Goal: Information Seeking & Learning: Learn about a topic

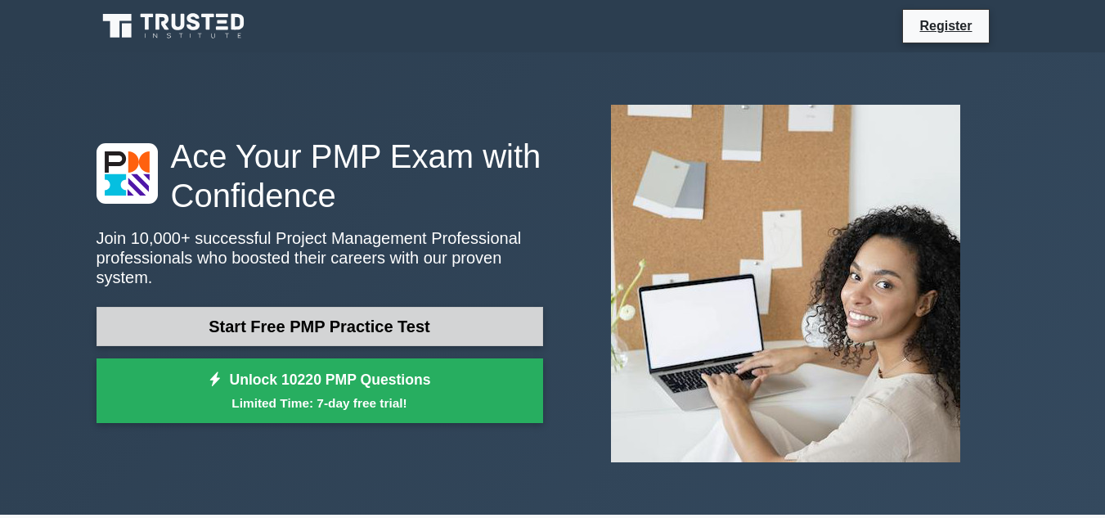
drag, startPoint x: 0, startPoint y: 0, endPoint x: 295, endPoint y: 302, distance: 422.1
click at [295, 307] on link "Start Free PMP Practice Test" at bounding box center [319, 326] width 446 height 39
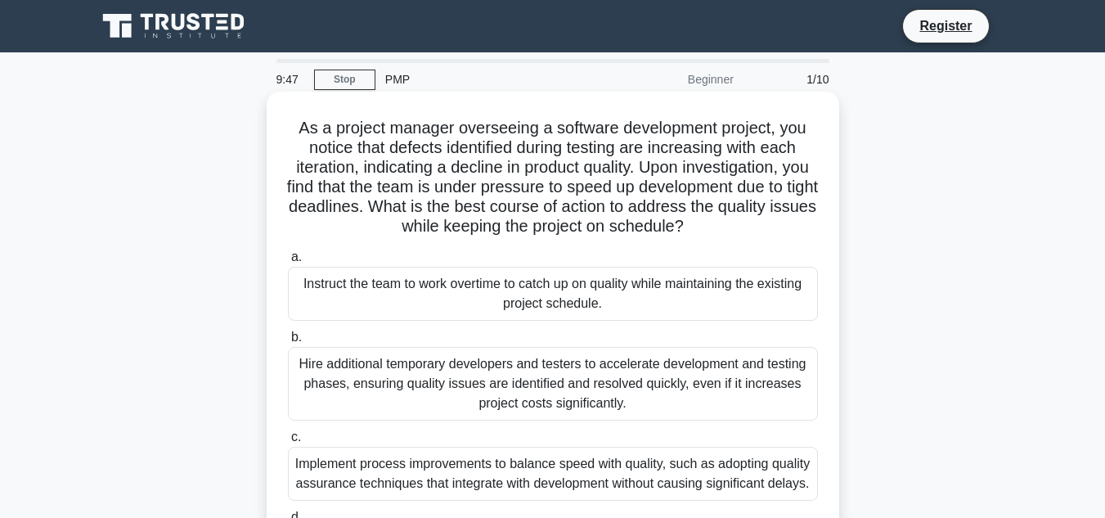
drag, startPoint x: 292, startPoint y: 124, endPoint x: 741, endPoint y: 237, distance: 462.9
click at [741, 237] on h5 "As a project manager overseeing a software development project, you notice that…" at bounding box center [552, 177] width 533 height 119
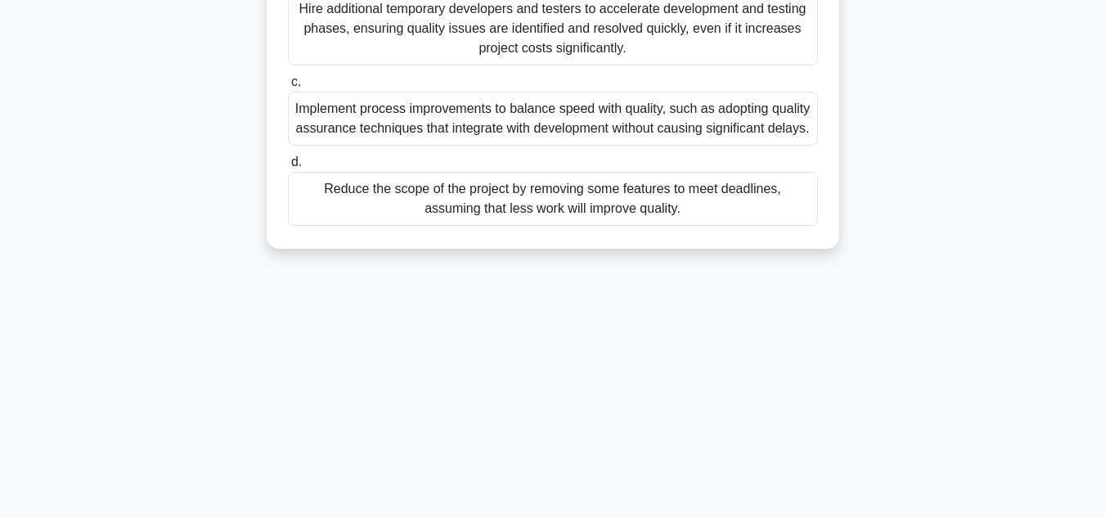
scroll to position [359, 0]
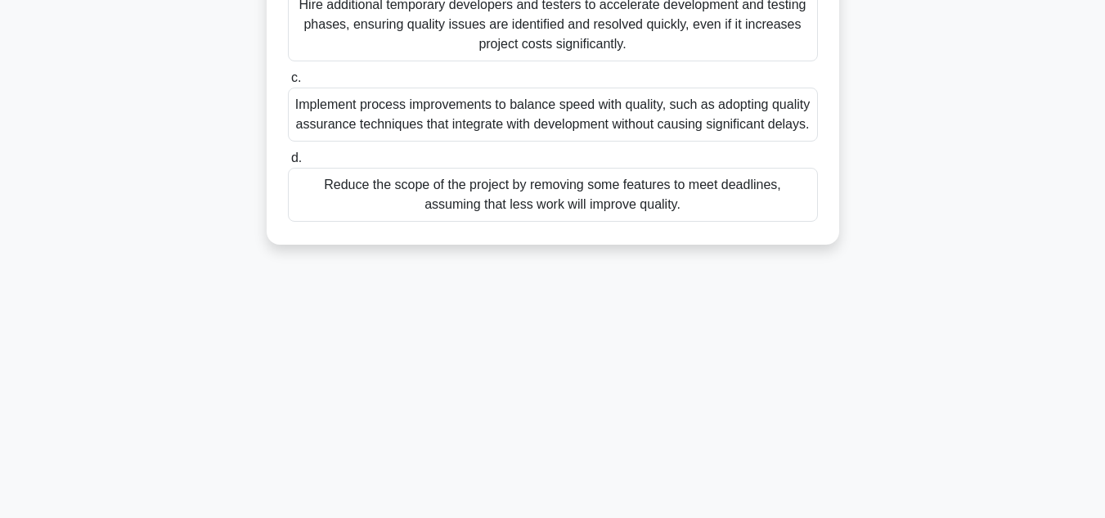
click at [569, 131] on div "Implement process improvements to balance speed with quality, such as adopting …" at bounding box center [553, 115] width 530 height 54
click at [288, 83] on input "c. Implement process improvements to balance speed with quality, such as adopti…" at bounding box center [288, 78] width 0 height 11
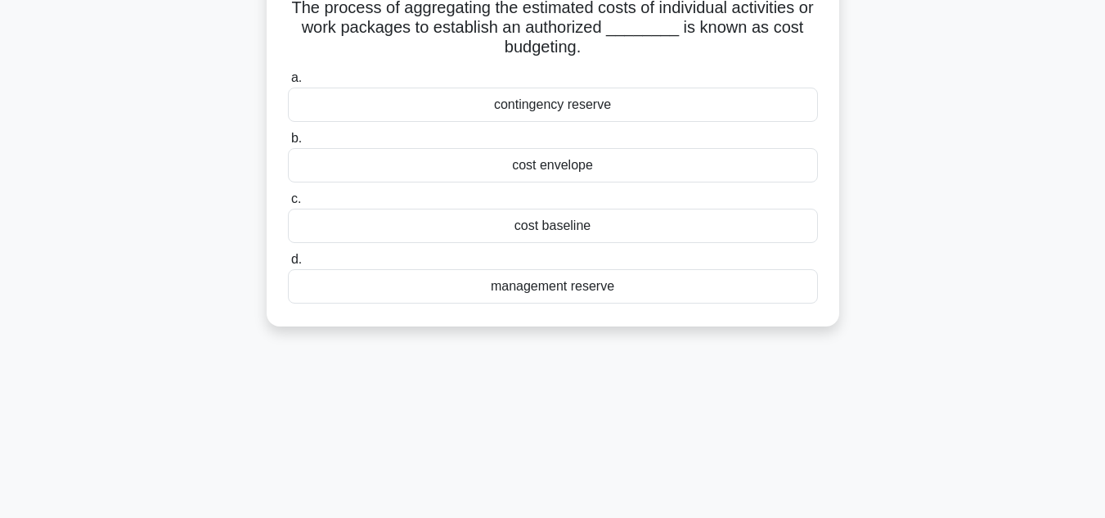
scroll to position [0, 0]
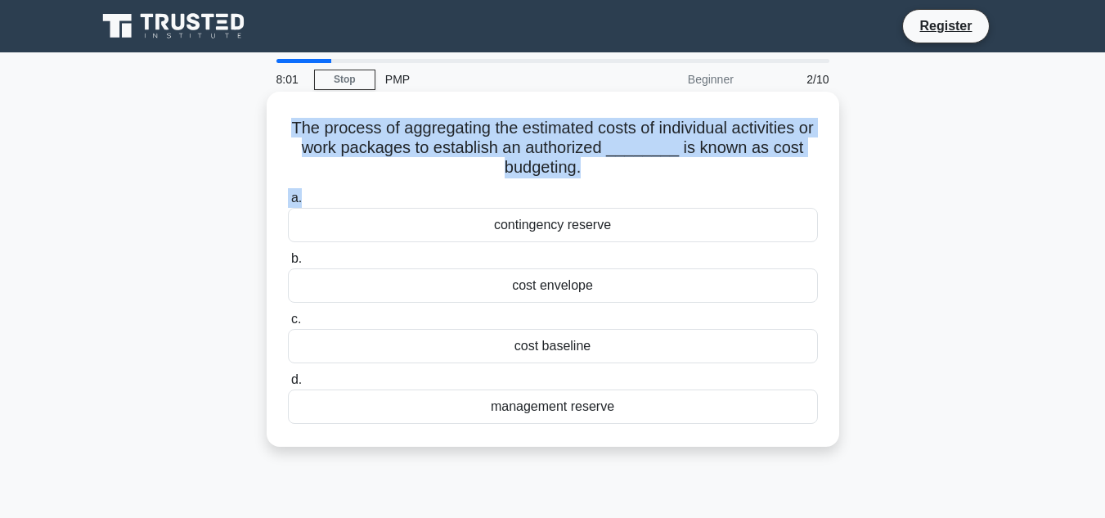
drag, startPoint x: 286, startPoint y: 124, endPoint x: 613, endPoint y: 184, distance: 332.5
click at [613, 184] on div "The process of aggregating the estimated costs of individual activities or work…" at bounding box center [552, 269] width 559 height 342
copy div "The process of aggregating the estimated costs of individual activities or work…"
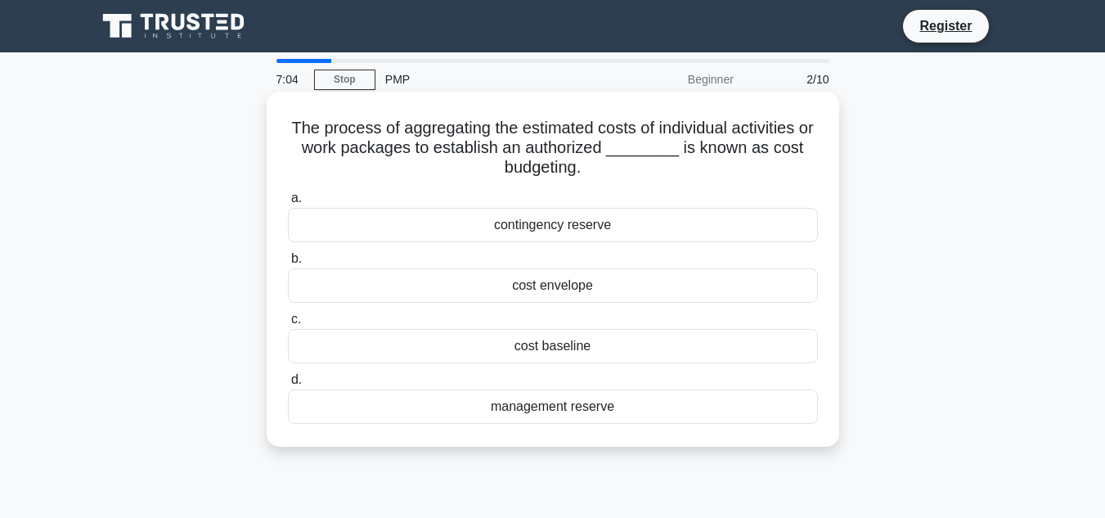
click at [566, 351] on div "cost baseline" at bounding box center [553, 346] width 530 height 34
click at [288, 325] on input "c. cost baseline" at bounding box center [288, 319] width 0 height 11
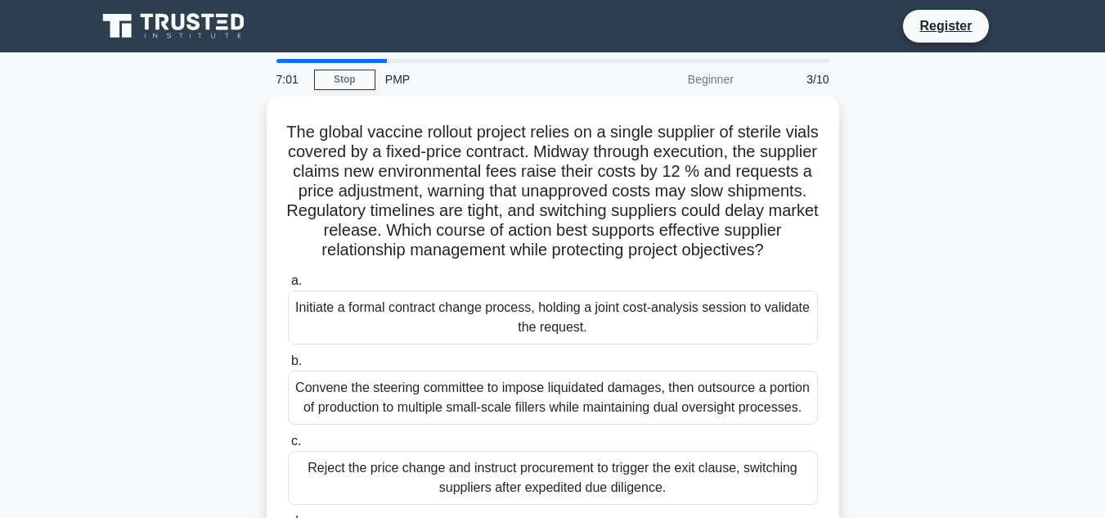
click at [400, 79] on div "PMP" at bounding box center [487, 79] width 225 height 33
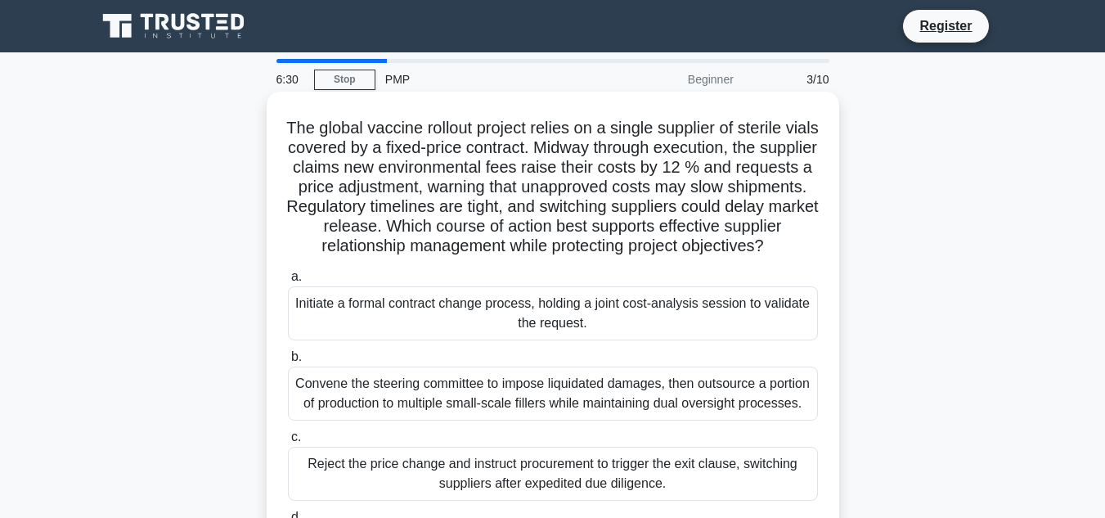
drag, startPoint x: 297, startPoint y: 128, endPoint x: 648, endPoint y: 271, distance: 379.2
click at [648, 257] on h5 "The global vaccine rollout project relies on a single supplier of sterile vials…" at bounding box center [552, 187] width 533 height 139
copy h5 "The global vaccine rollout project relies on a single supplier of sterile vials…"
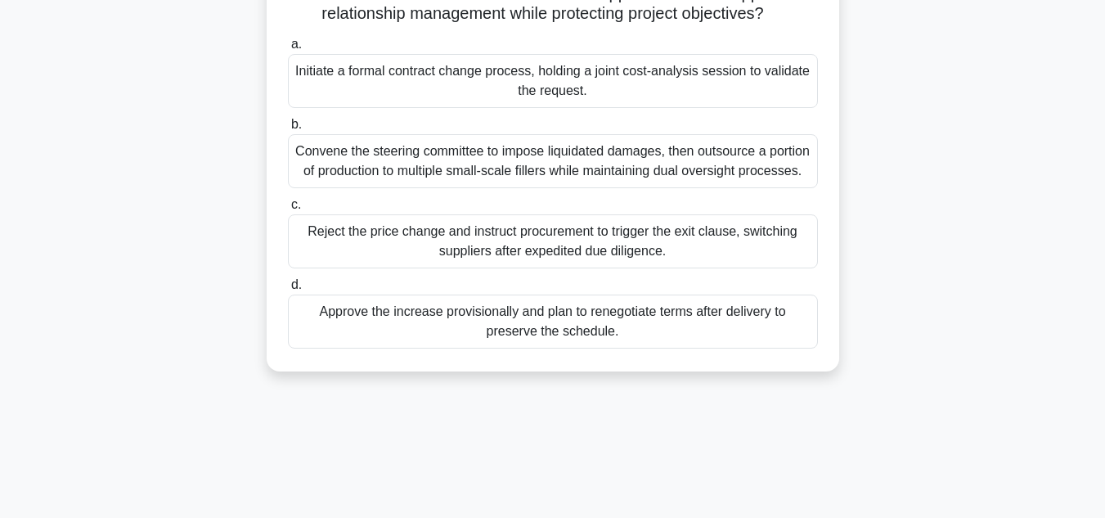
scroll to position [231, 0]
drag, startPoint x: 313, startPoint y: 171, endPoint x: 578, endPoint y: 198, distance: 266.3
click at [557, 189] on div "Convene the steering committee to impose liquidated damages, then outsource a p…" at bounding box center [553, 162] width 530 height 54
drag, startPoint x: 602, startPoint y: 220, endPoint x: 311, endPoint y: 176, distance: 294.5
click at [311, 176] on div "Convene the steering committee to impose liquidated damages, then outsource a p…" at bounding box center [553, 162] width 530 height 54
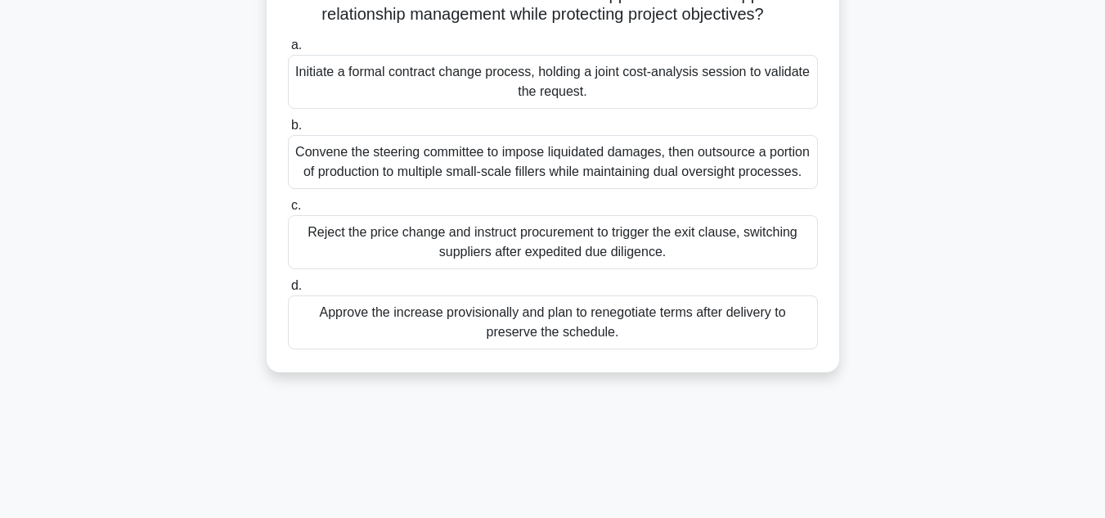
copy div "Convene the steering committee to impose liquidated damages, then outsource a p…"
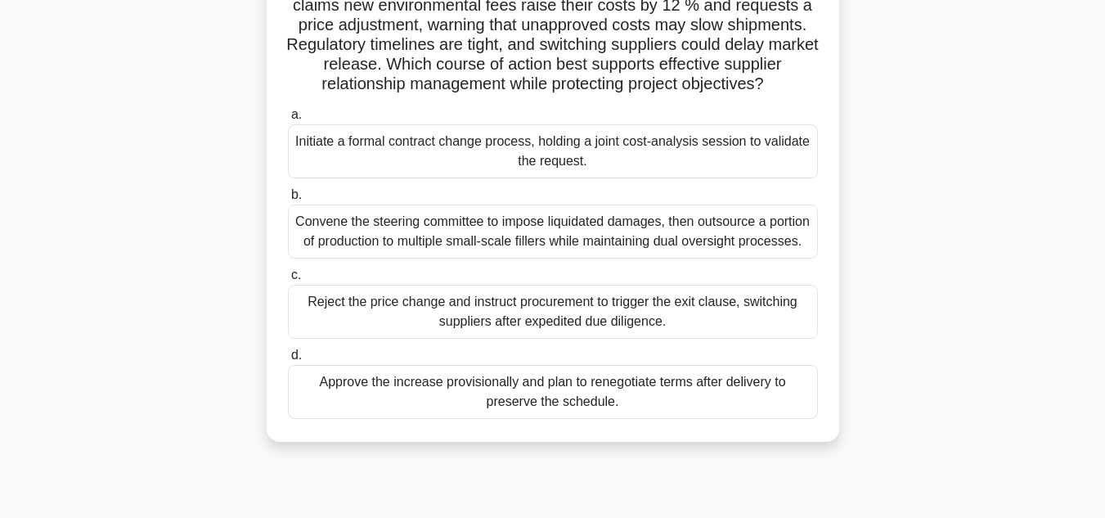
scroll to position [163, 0]
click at [512, 418] on div "Approve the increase provisionally and plan to renegotiate terms after delivery…" at bounding box center [553, 391] width 530 height 54
click at [288, 360] on input "d. Approve the increase provisionally and plan to renegotiate terms after deliv…" at bounding box center [288, 354] width 0 height 11
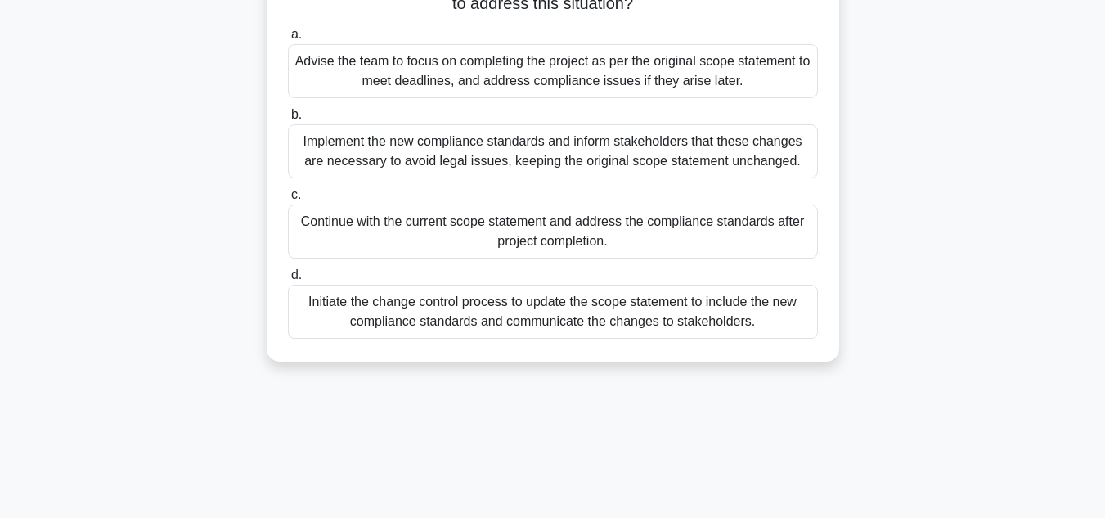
scroll to position [204, 0]
click at [506, 155] on div "Implement the new compliance standards and inform stakeholders that these chang…" at bounding box center [553, 150] width 530 height 54
click at [288, 119] on input "b. Implement the new compliance standards and inform stakeholders that these ch…" at bounding box center [288, 114] width 0 height 11
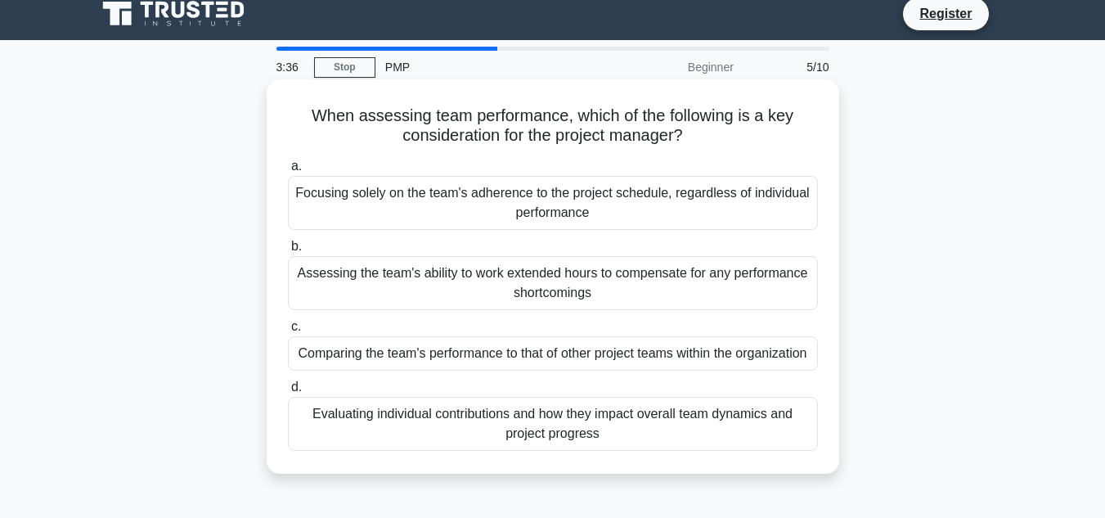
scroll to position [11, 0]
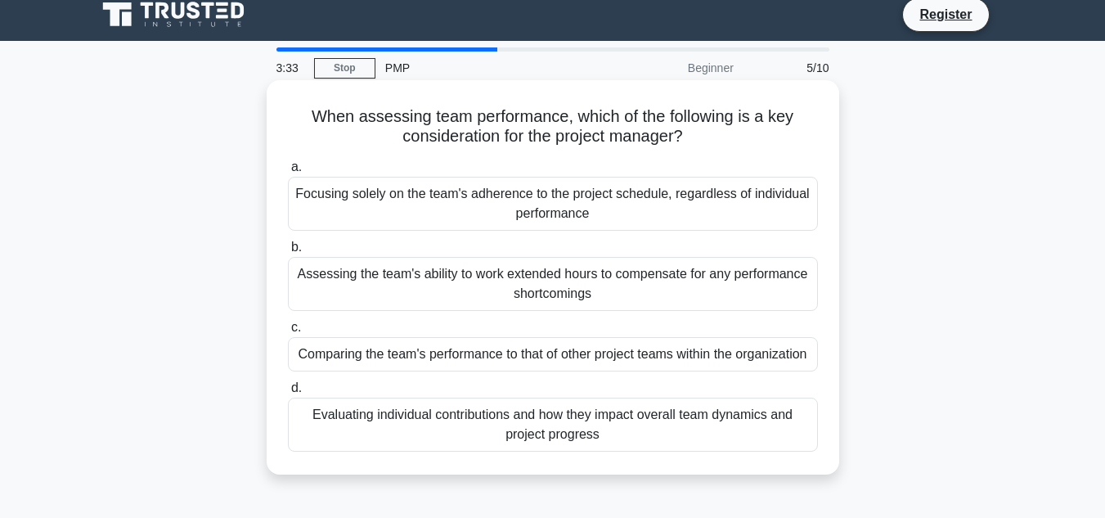
drag, startPoint x: 298, startPoint y: 110, endPoint x: 714, endPoint y: 151, distance: 417.5
click at [714, 151] on div "When assessing team performance, which of the following is a key consideration …" at bounding box center [552, 277] width 559 height 381
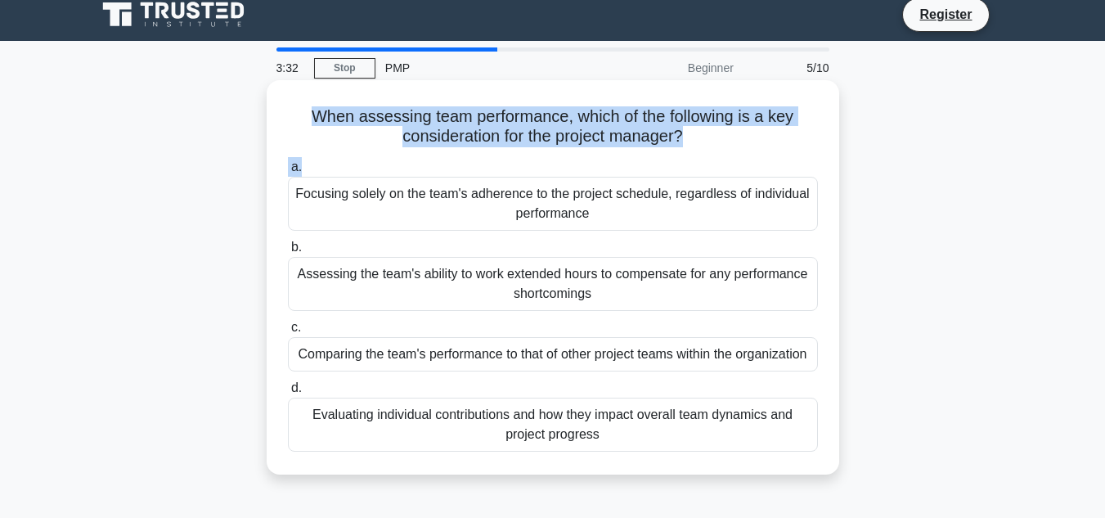
copy div "When assessing team performance, which of the following is a key consideration …"
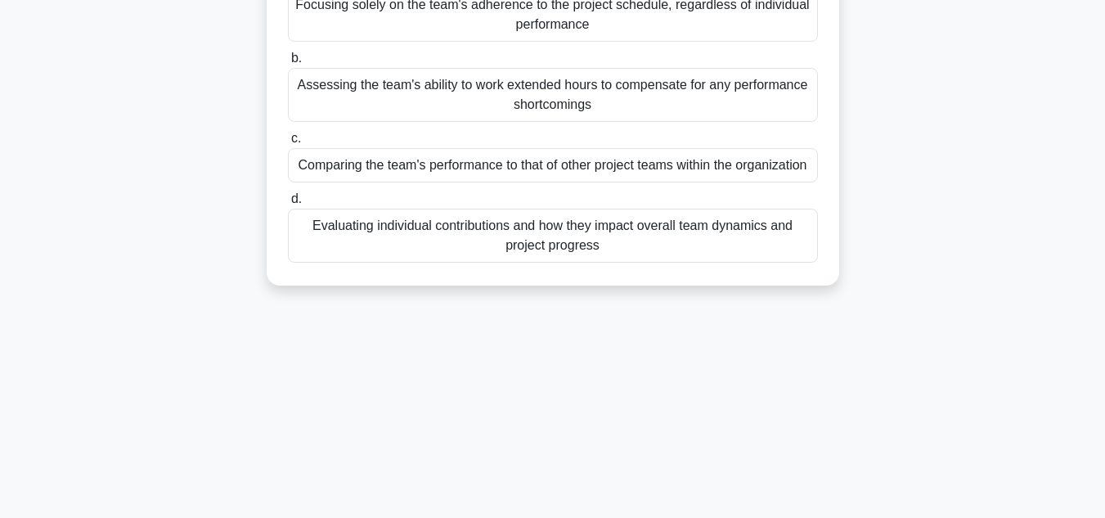
scroll to position [201, 0]
click at [614, 262] on div "Evaluating individual contributions and how they impact overall team dynamics a…" at bounding box center [553, 235] width 530 height 54
click at [288, 204] on input "d. Evaluating individual contributions and how they impact overall team dynamic…" at bounding box center [288, 198] width 0 height 11
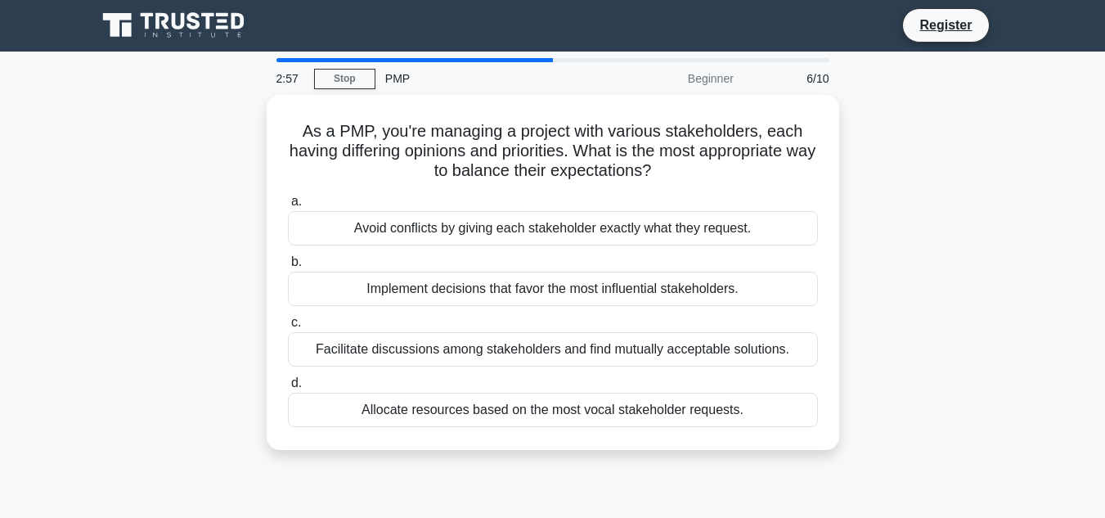
scroll to position [7, 0]
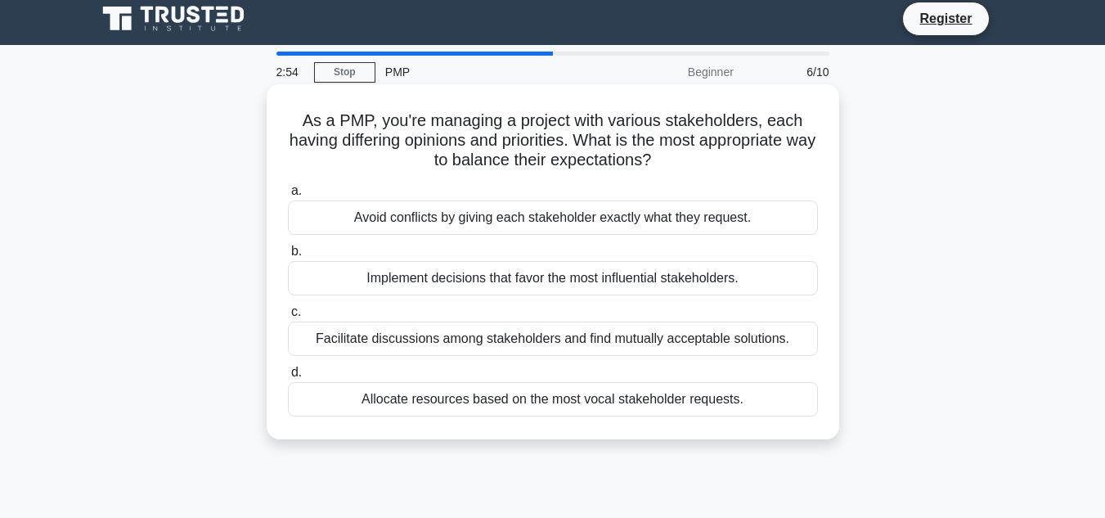
drag, startPoint x: 297, startPoint y: 123, endPoint x: 741, endPoint y: 159, distance: 445.6
click at [741, 159] on h5 "As a PMP, you're managing a project with various stakeholders, each having diff…" at bounding box center [552, 140] width 533 height 61
copy h5 "As a PMP, you're managing a project with various stakeholders, each having diff…"
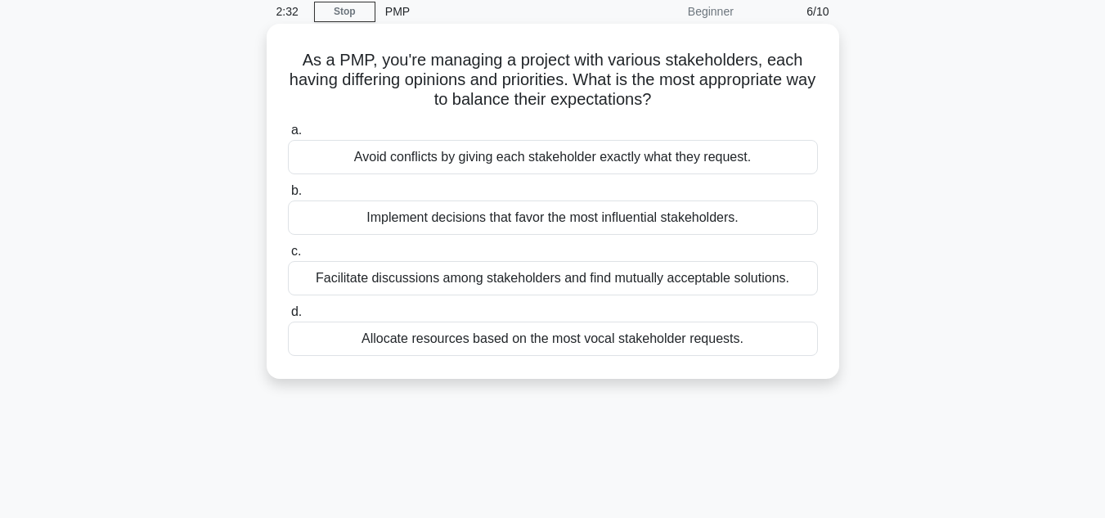
scroll to position [73, 0]
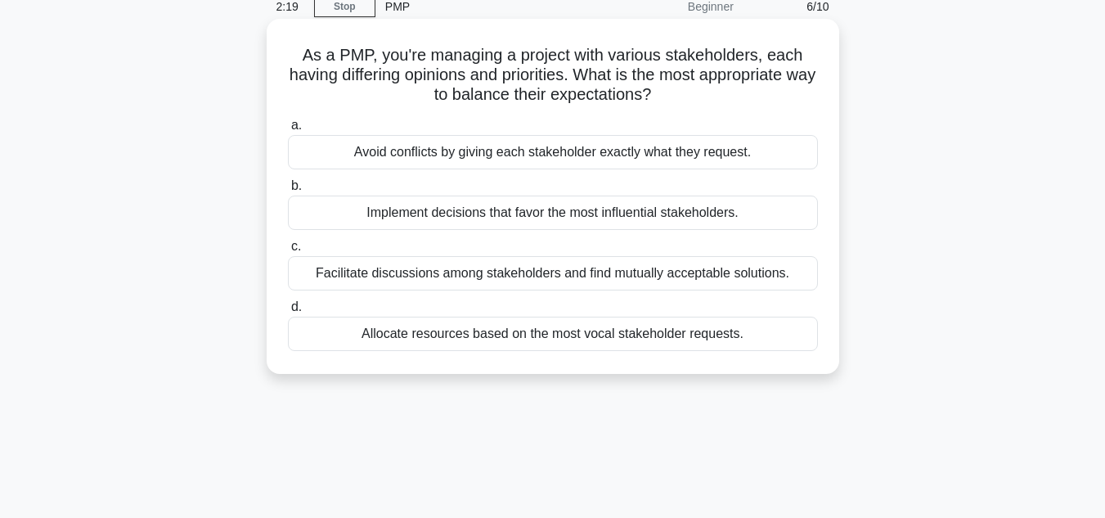
click at [680, 217] on div "Implement decisions that favor the most influential stakeholders." at bounding box center [553, 212] width 530 height 34
click at [288, 191] on input "b. Implement decisions that favor the most influential stakeholders." at bounding box center [288, 186] width 0 height 11
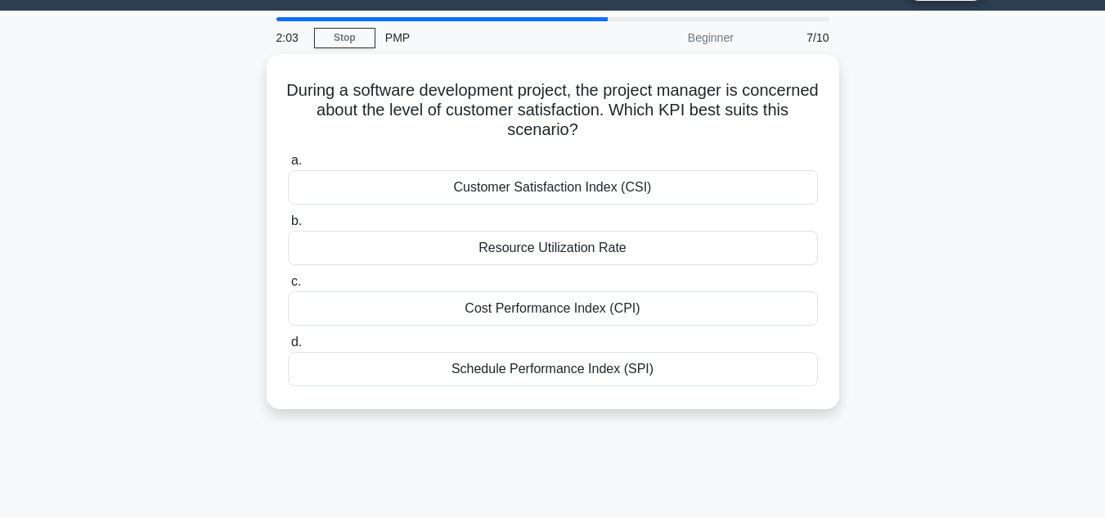
scroll to position [43, 0]
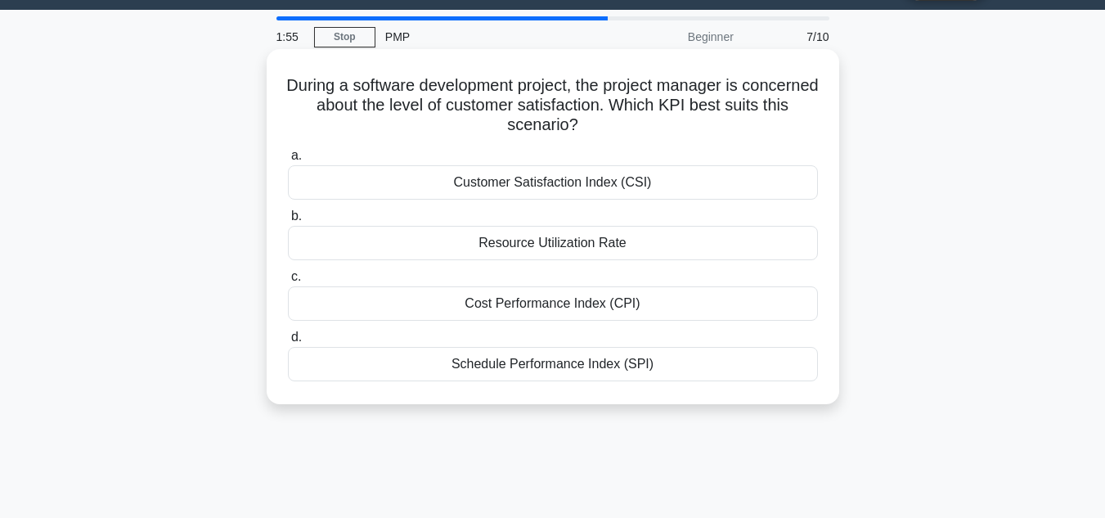
click at [583, 184] on div "Customer Satisfaction Index (CSI)" at bounding box center [553, 182] width 530 height 34
click at [288, 161] on input "a. Customer Satisfaction Index (CSI)" at bounding box center [288, 155] width 0 height 11
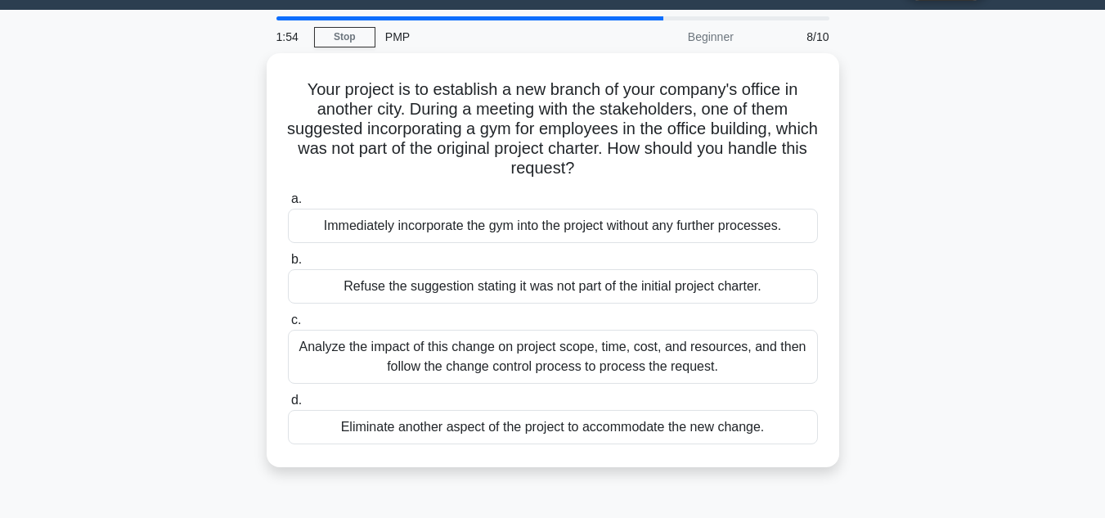
scroll to position [0, 0]
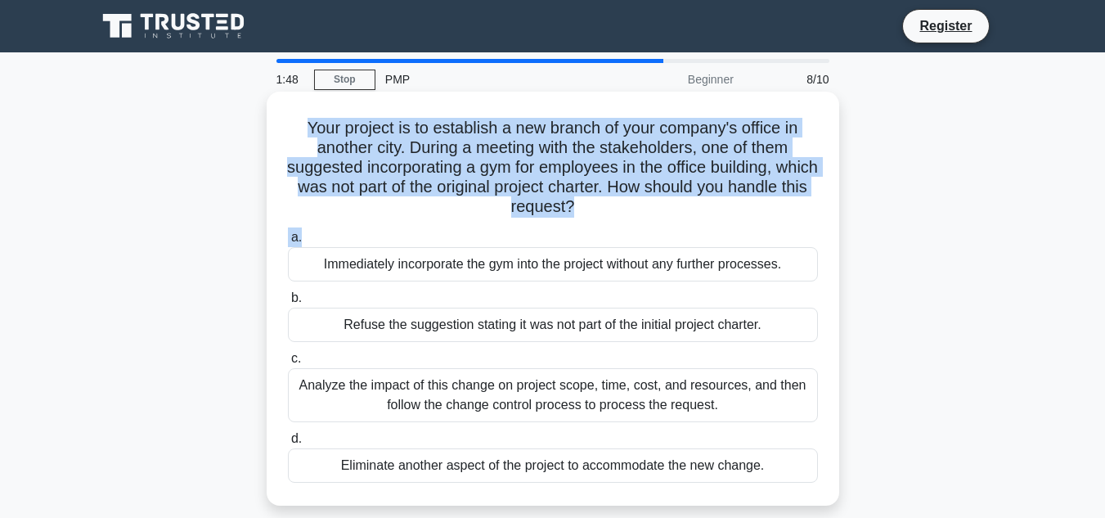
drag, startPoint x: 301, startPoint y: 128, endPoint x: 634, endPoint y: 229, distance: 347.9
click at [634, 229] on div "Your project is to establish a new branch of your company's office in another c…" at bounding box center [552, 298] width 559 height 401
copy div "Your project is to establish a new branch of your company's office in another c…"
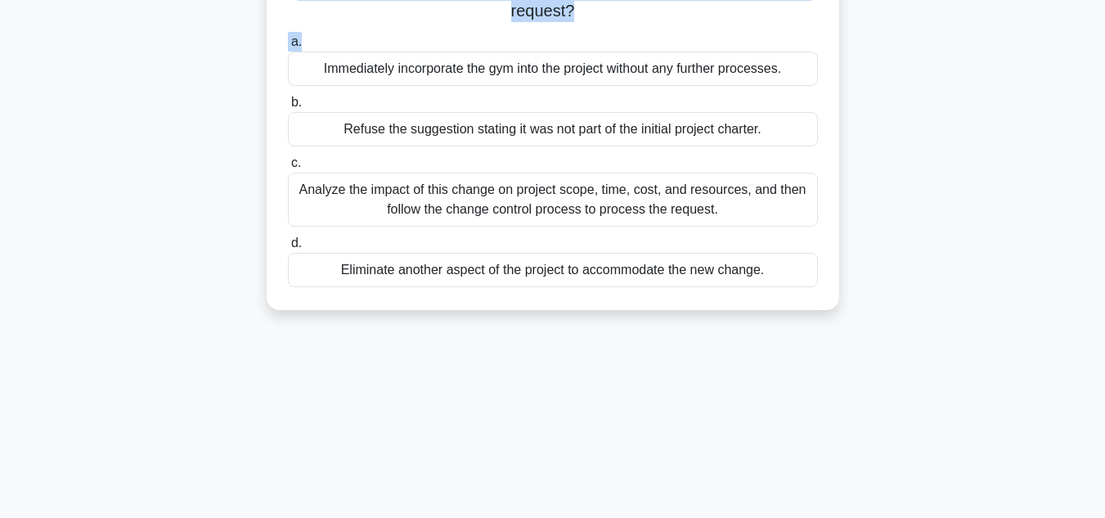
scroll to position [196, 0]
click at [608, 201] on div "Analyze the impact of this change on project scope, time, cost, and resources, …" at bounding box center [553, 199] width 530 height 54
click at [288, 168] on input "c. Analyze the impact of this change on project scope, time, cost, and resource…" at bounding box center [288, 162] width 0 height 11
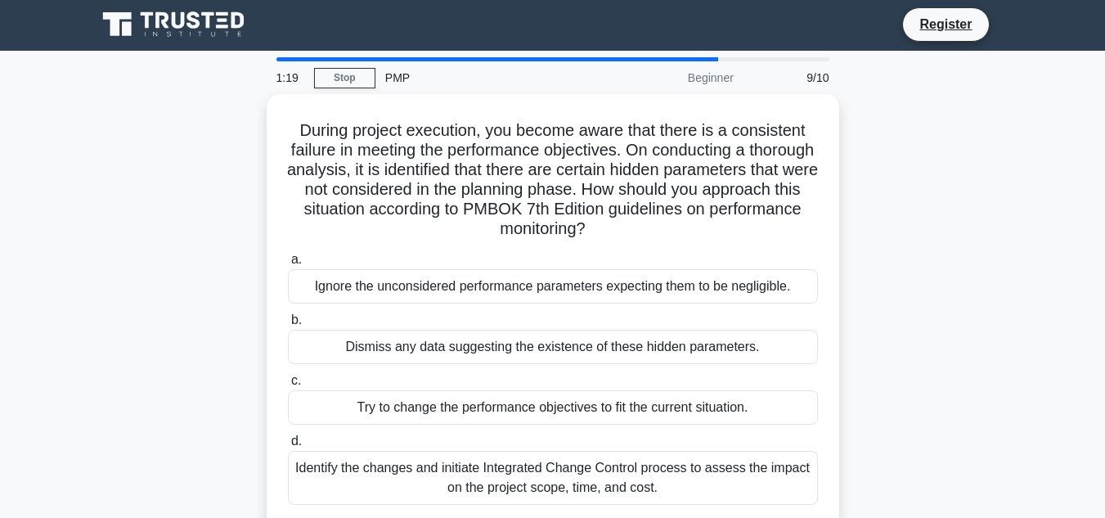
scroll to position [0, 0]
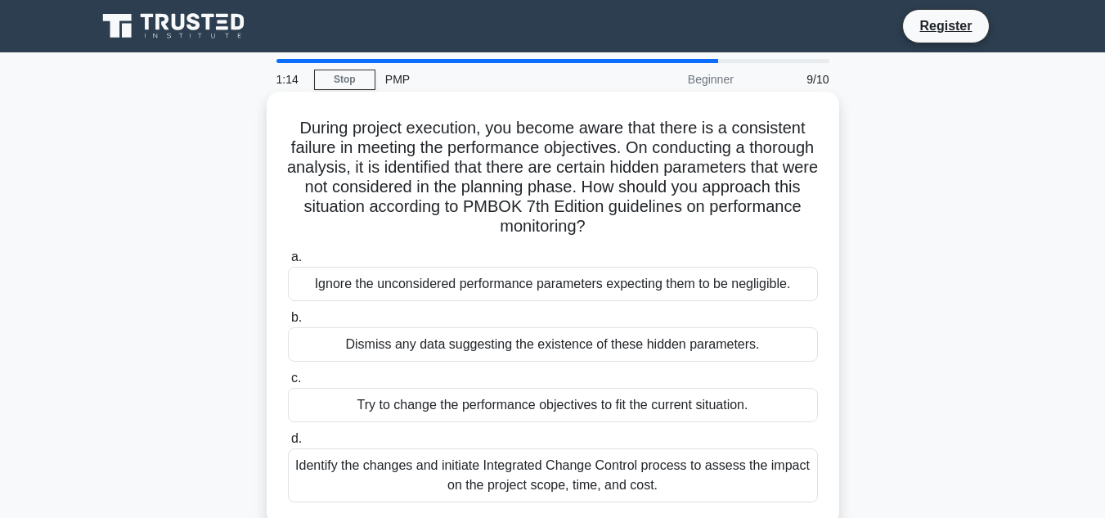
drag, startPoint x: 287, startPoint y: 132, endPoint x: 739, endPoint y: 229, distance: 462.4
click at [739, 229] on h5 "During project execution, you become aware that there is a consistent failure i…" at bounding box center [552, 177] width 533 height 119
copy h5 "During project execution, you become aware that there is a consistent failure i…"
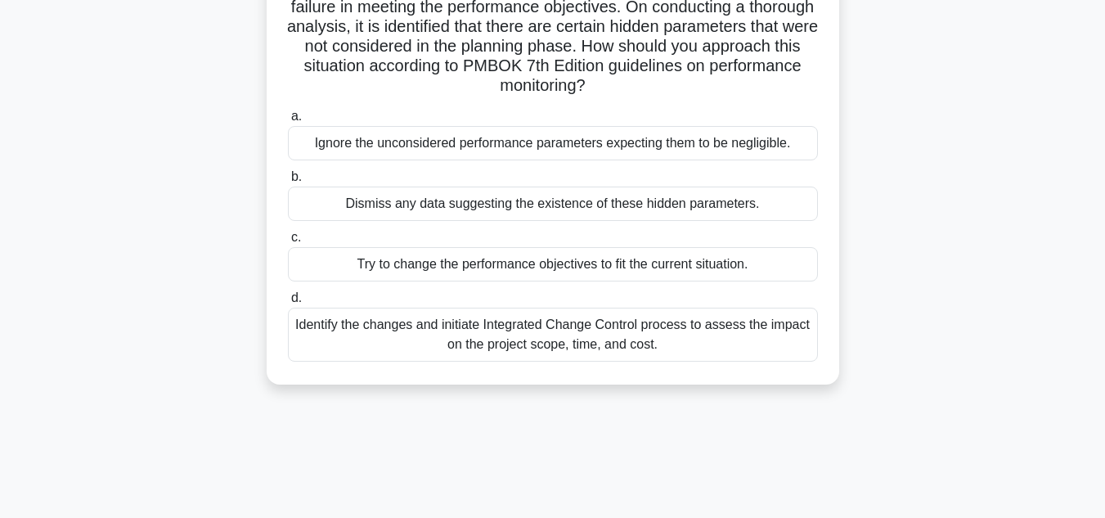
scroll to position [141, 0]
click at [514, 343] on div "Identify the changes and initiate Integrated Change Control process to assess t…" at bounding box center [553, 334] width 530 height 54
click at [288, 303] on input "d. Identify the changes and initiate Integrated Change Control process to asses…" at bounding box center [288, 297] width 0 height 11
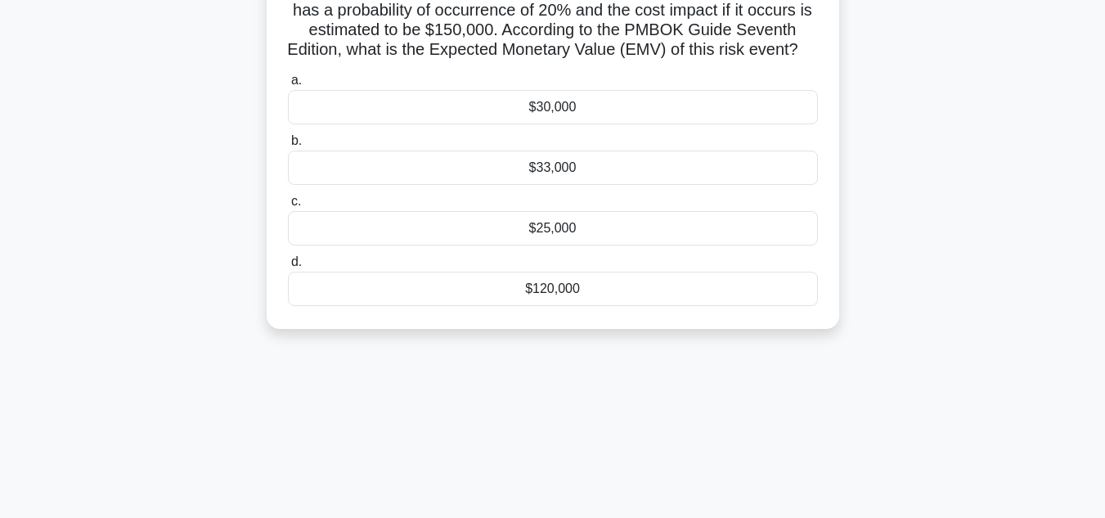
scroll to position [0, 0]
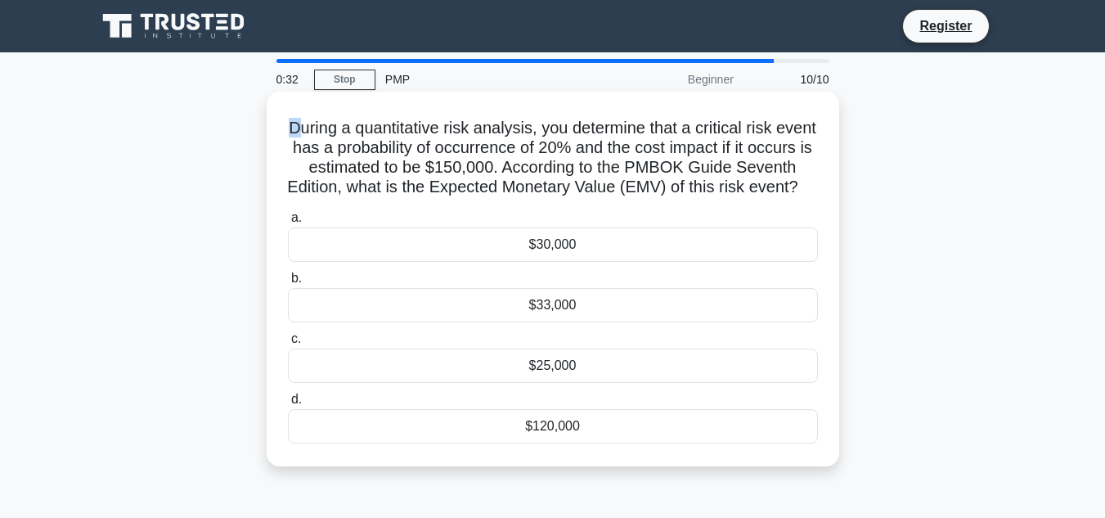
drag, startPoint x: 295, startPoint y: 131, endPoint x: 315, endPoint y: 133, distance: 19.8
click at [315, 133] on h5 "During a quantitative risk analysis, you determine that a critical risk event h…" at bounding box center [552, 158] width 533 height 80
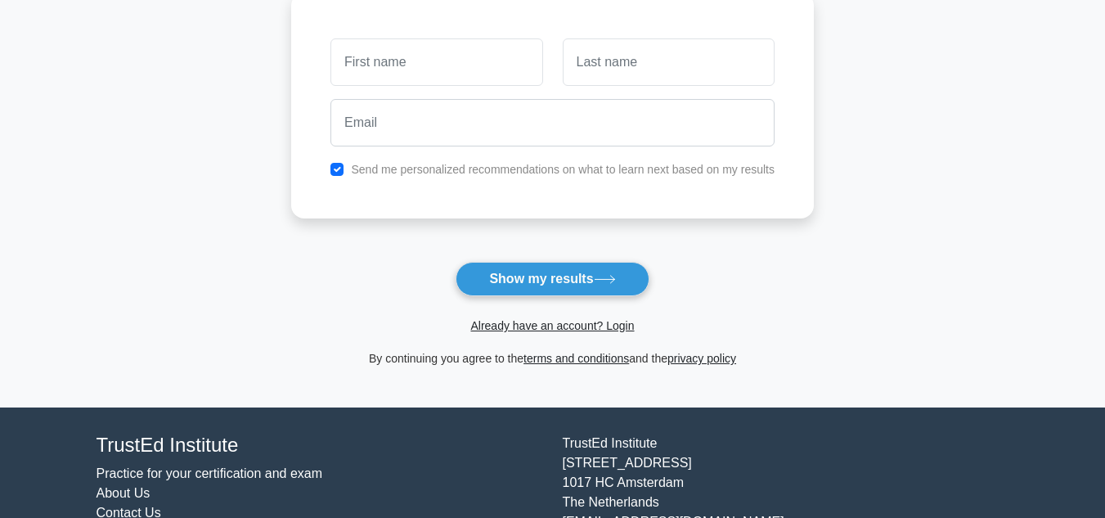
scroll to position [235, 0]
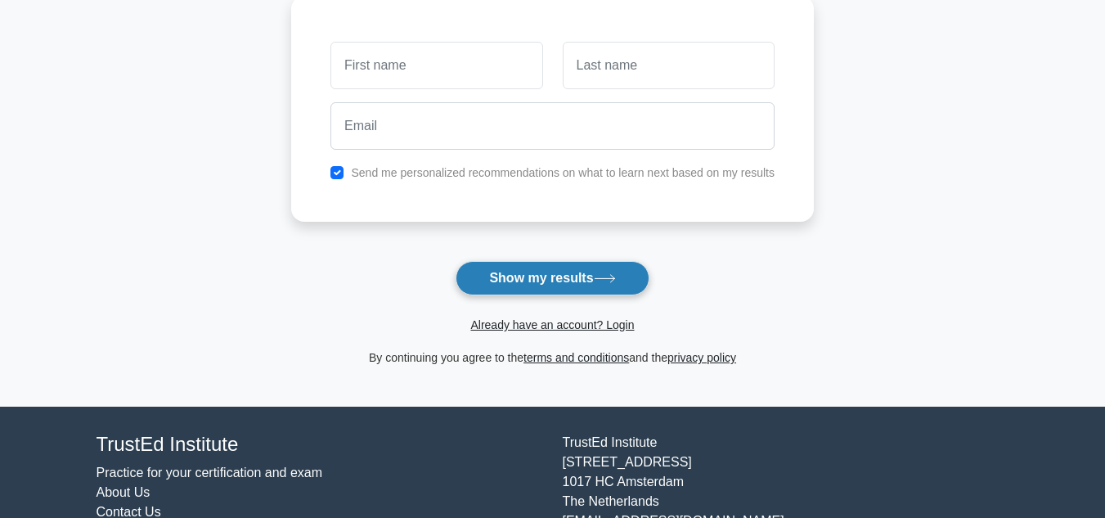
click at [579, 284] on button "Show my results" at bounding box center [551, 278] width 193 height 34
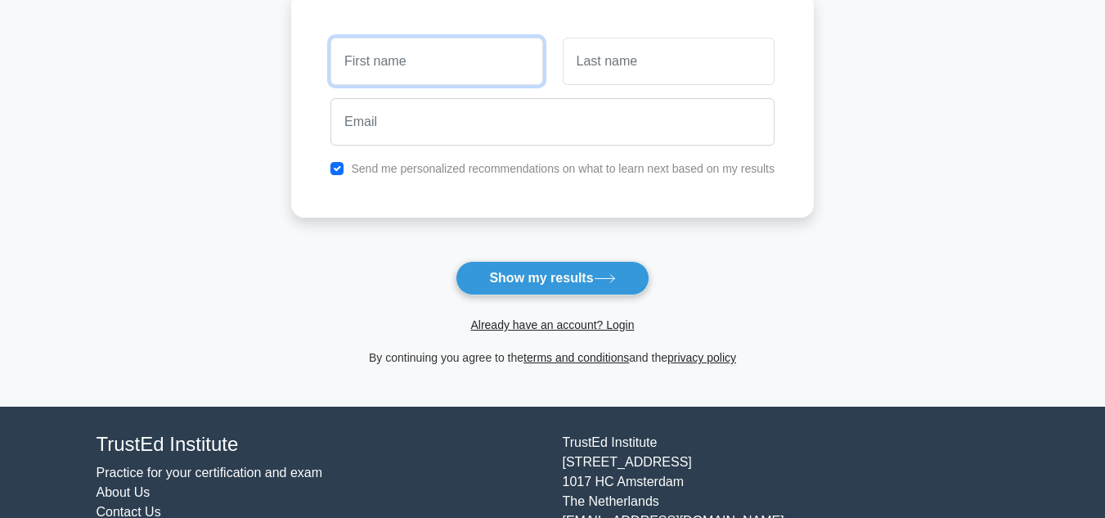
click at [420, 70] on input "text" at bounding box center [436, 61] width 212 height 47
type input "Marcos"
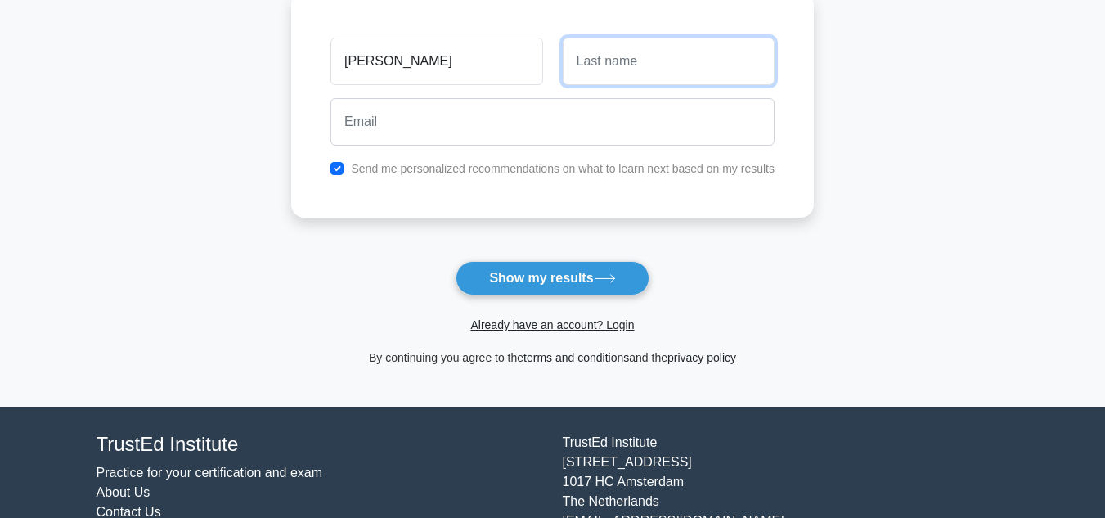
click at [646, 54] on input "text" at bounding box center [669, 61] width 212 height 47
type input ";"
type input "[PERSON_NAME]"
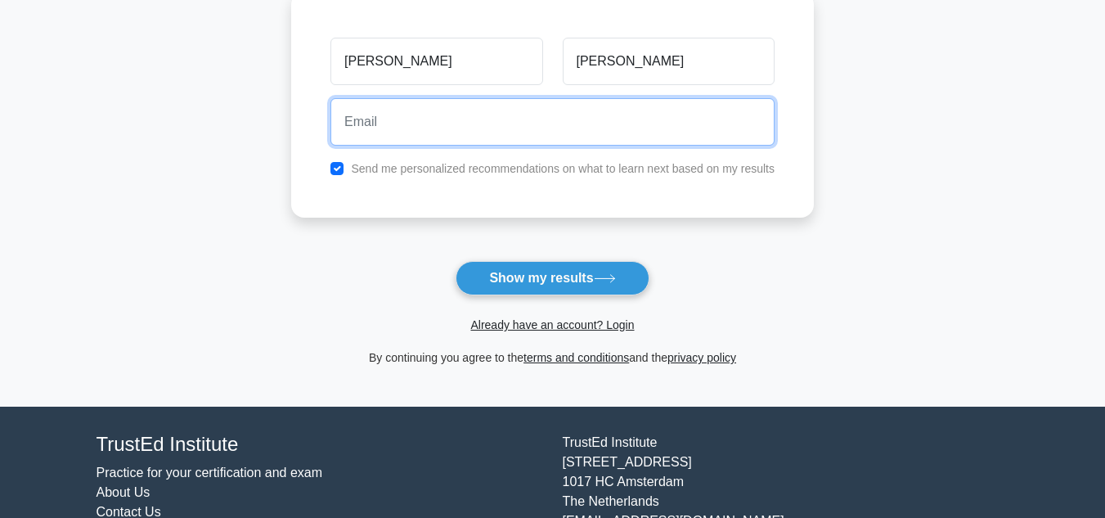
click at [556, 112] on input "email" at bounding box center [552, 121] width 444 height 47
type input "[EMAIL_ADDRESS][DOMAIN_NAME]"
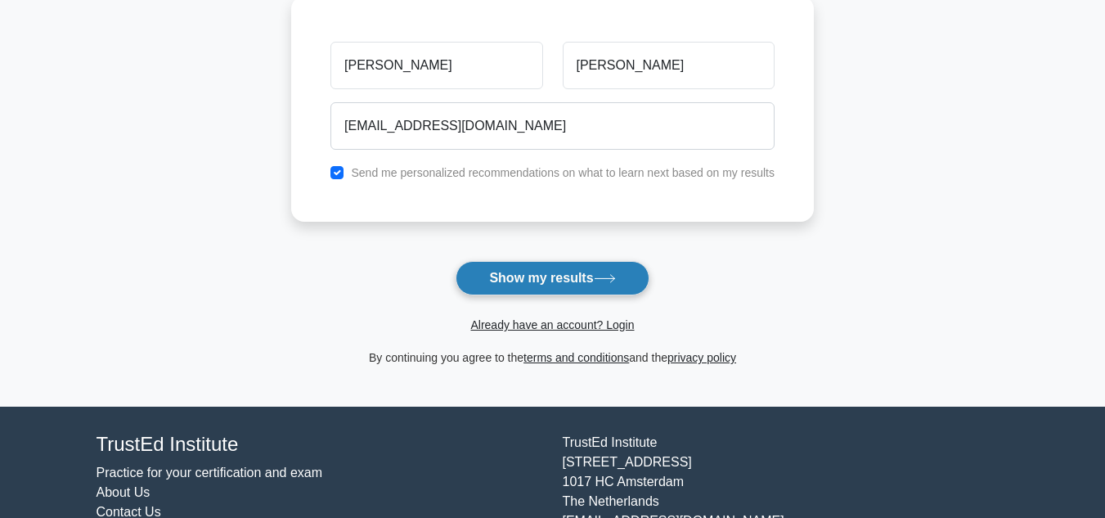
click at [551, 277] on button "Show my results" at bounding box center [551, 278] width 193 height 34
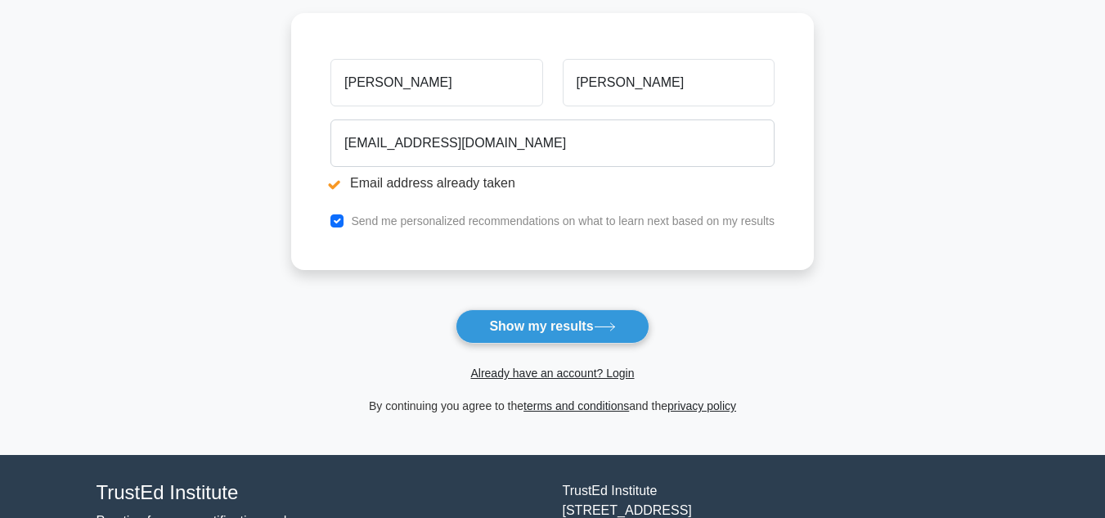
scroll to position [280, 0]
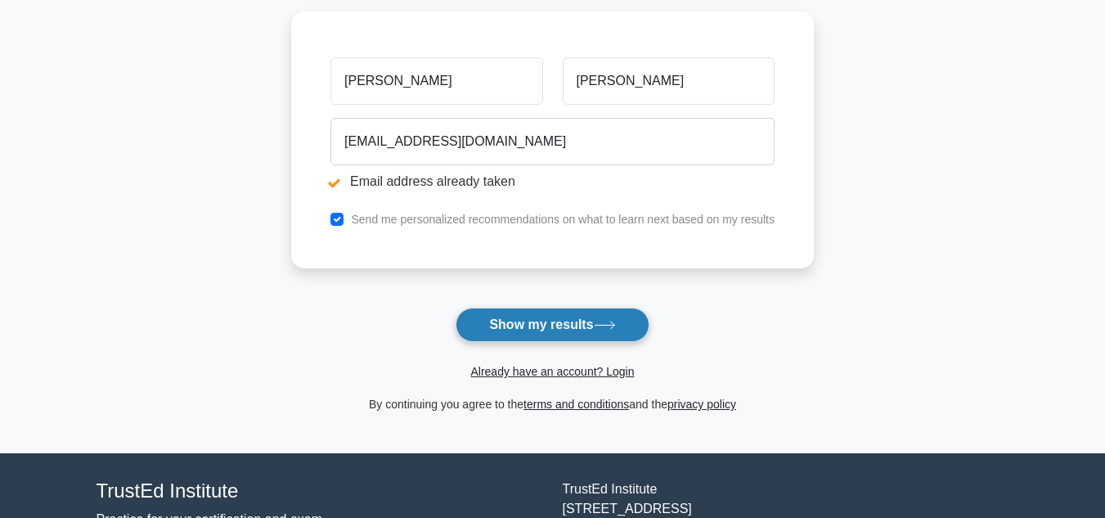
click at [512, 319] on button "Show my results" at bounding box center [551, 324] width 193 height 34
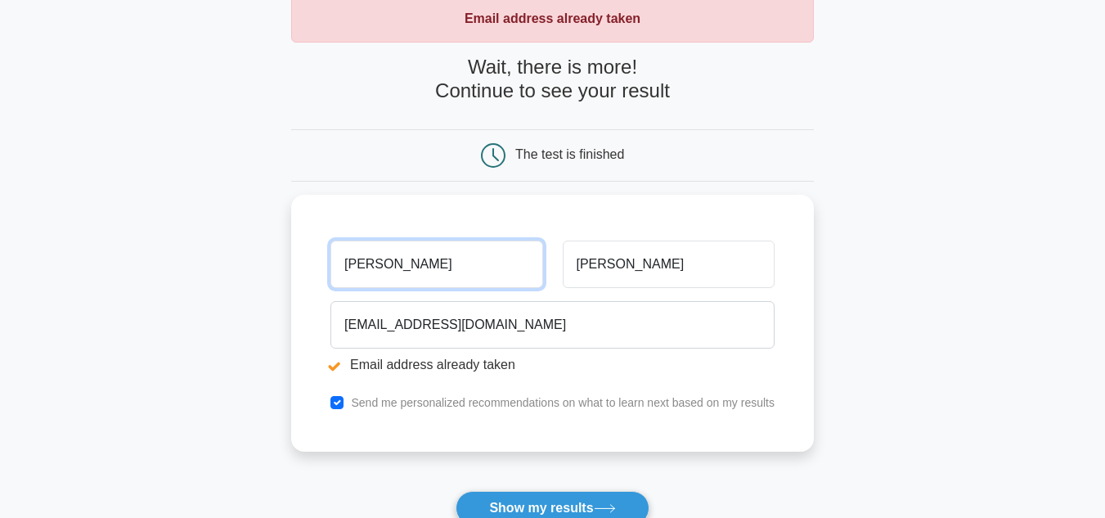
scroll to position [397, 0]
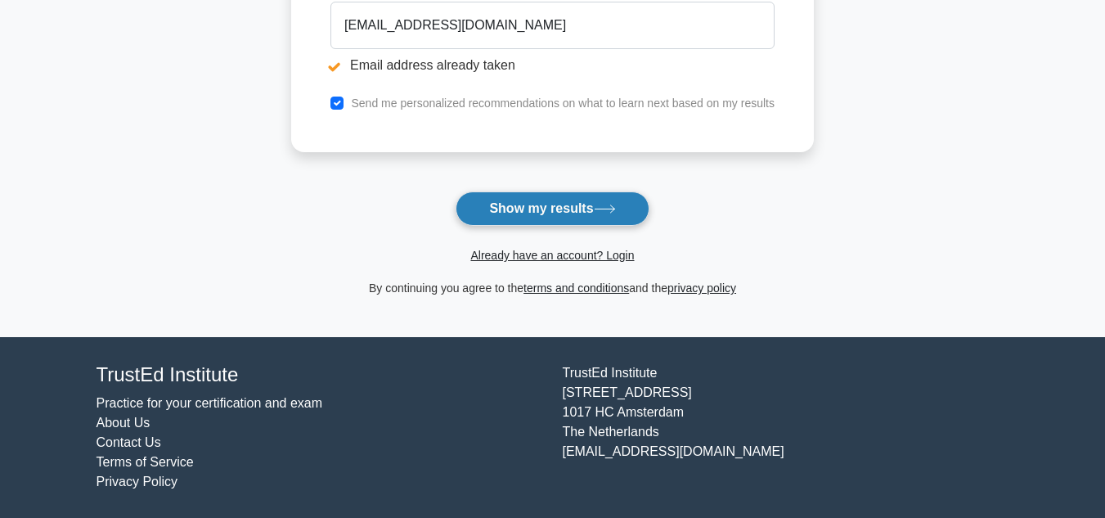
click at [623, 203] on button "Show my results" at bounding box center [551, 208] width 193 height 34
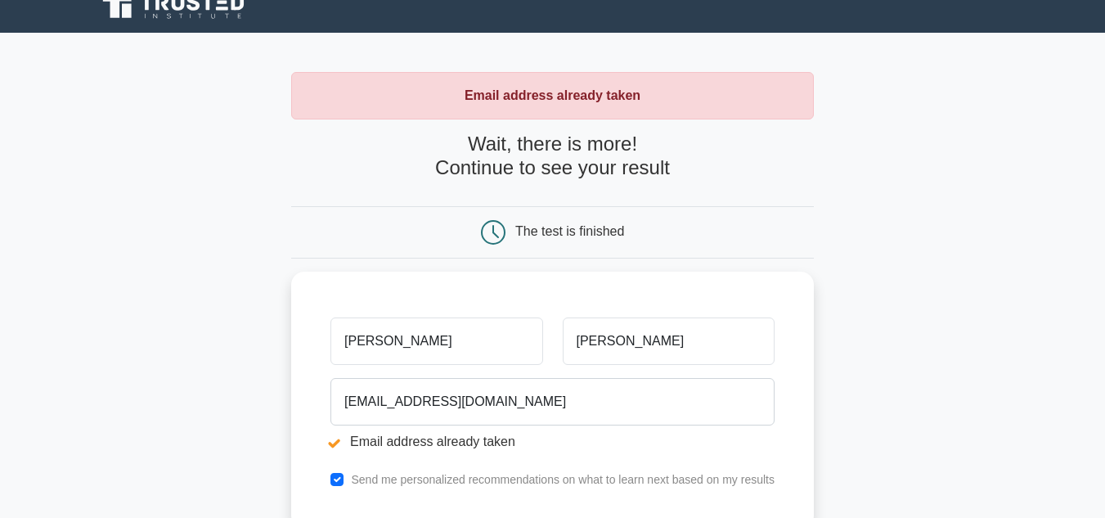
scroll to position [21, 0]
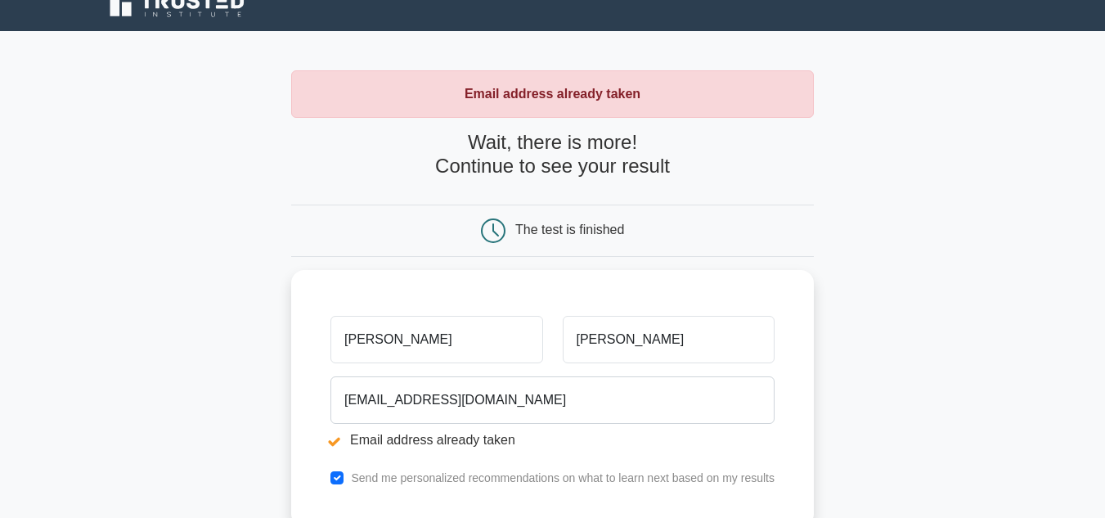
click at [541, 152] on h4 "Wait, there is more! Continue to see your result" at bounding box center [552, 154] width 523 height 47
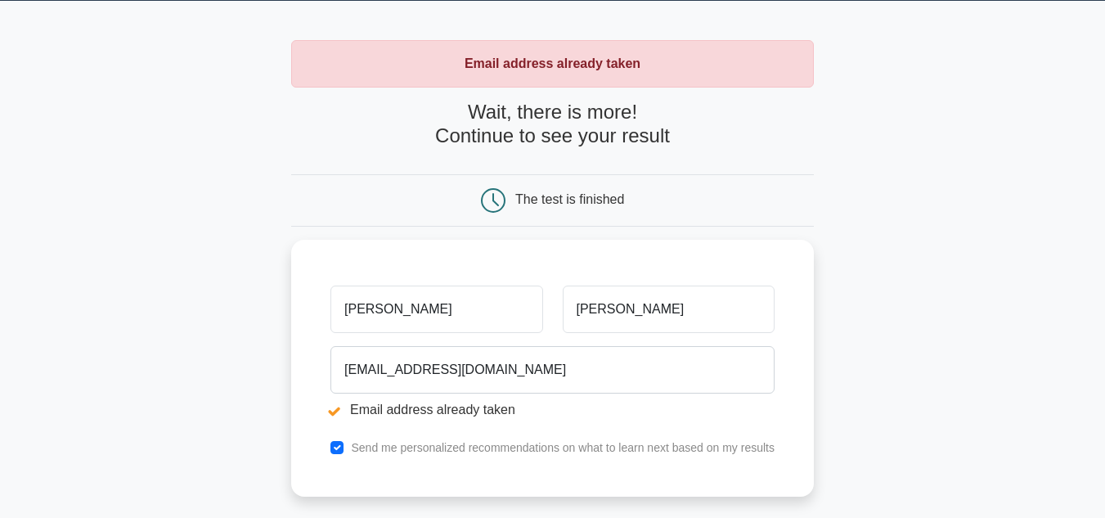
scroll to position [56, 0]
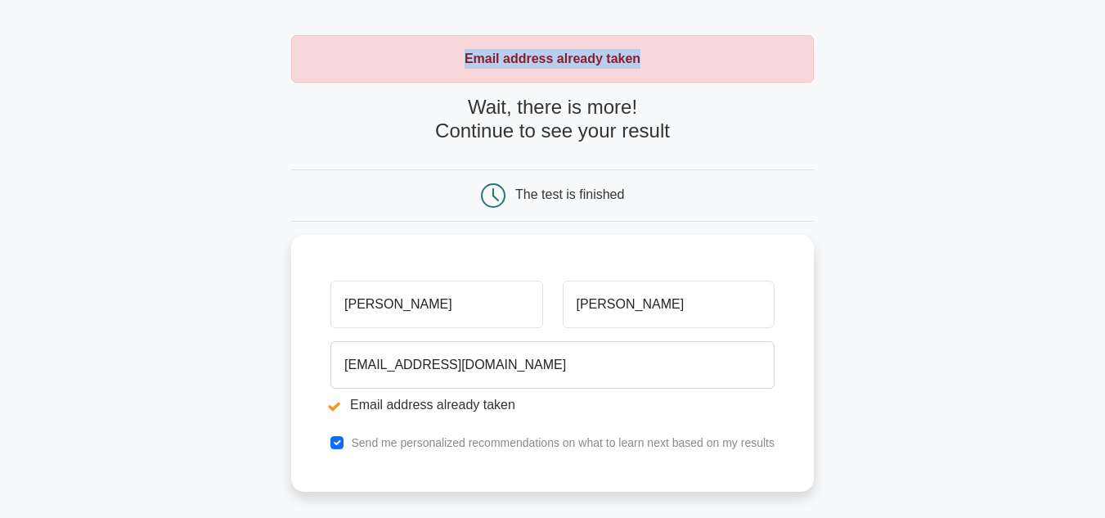
drag, startPoint x: 459, startPoint y: 53, endPoint x: 656, endPoint y: 56, distance: 197.1
click at [656, 56] on div "Email address already taken" at bounding box center [552, 58] width 523 height 47
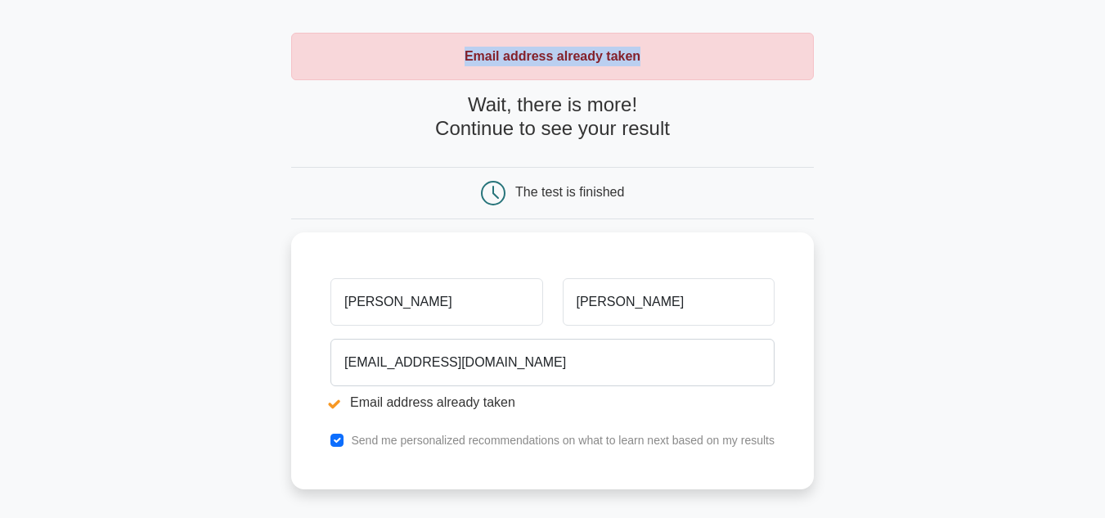
copy strong "Email address already taken"
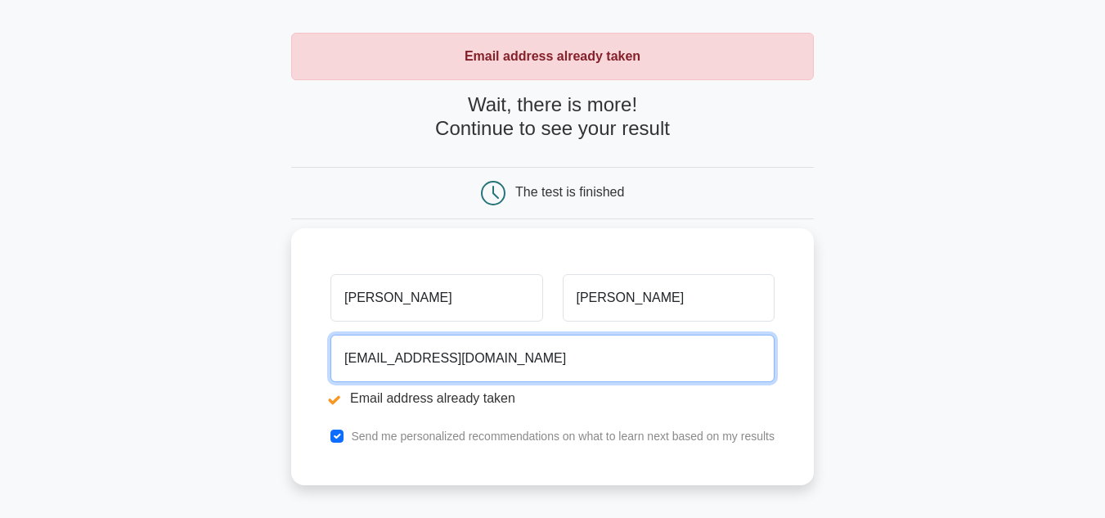
click at [518, 349] on input "[EMAIL_ADDRESS][DOMAIN_NAME]" at bounding box center [552, 357] width 444 height 47
type input "m"
type input "c"
type input "[EMAIL_ADDRESS][DOMAIN_NAME]"
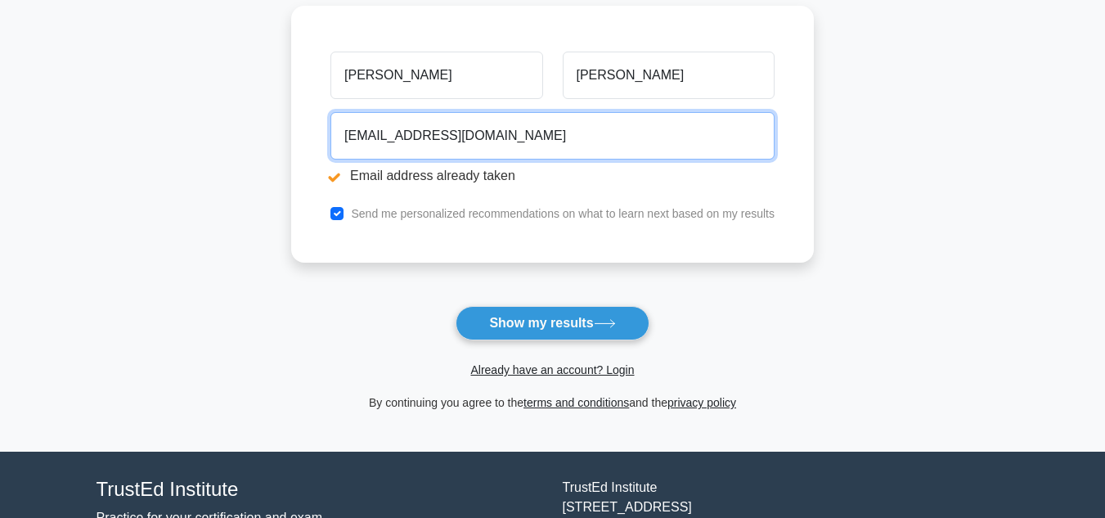
scroll to position [282, 0]
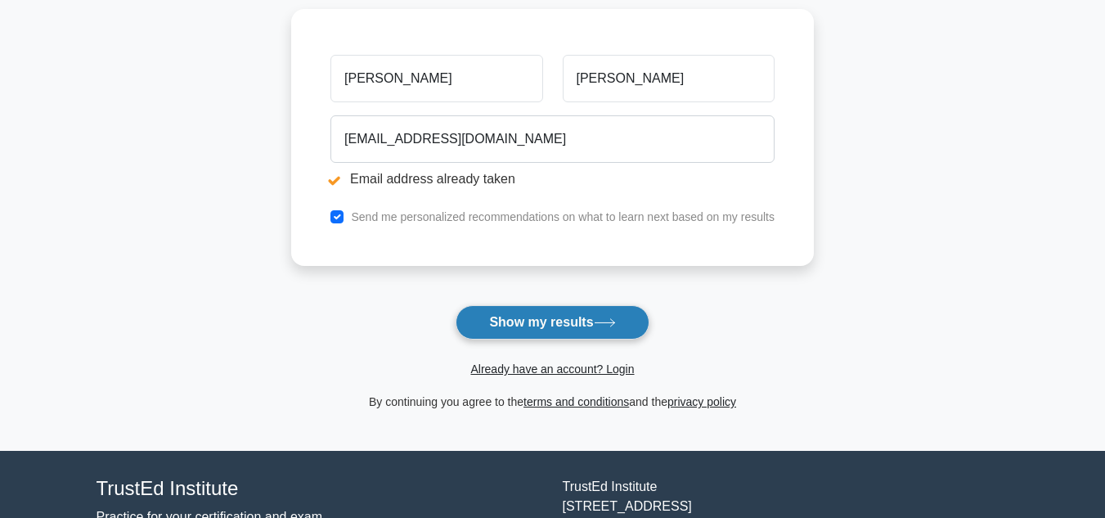
click at [615, 316] on button "Show my results" at bounding box center [551, 322] width 193 height 34
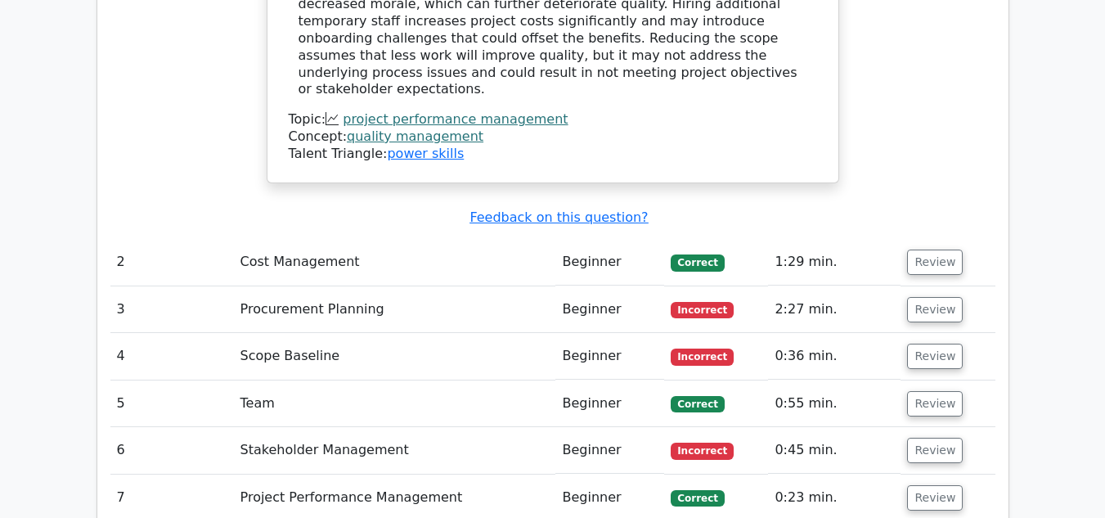
scroll to position [2284, 0]
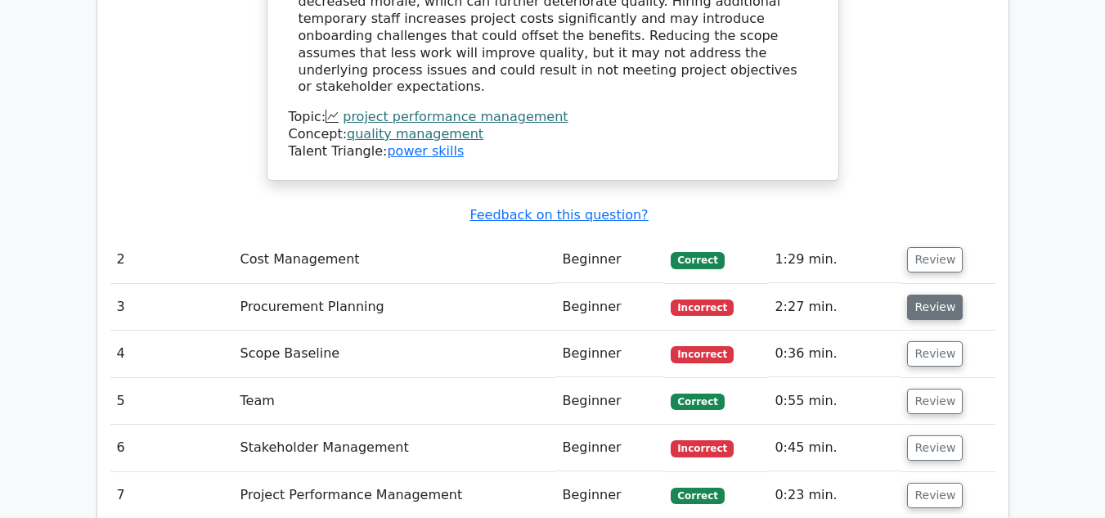
click at [928, 294] on button "Review" at bounding box center [935, 306] width 56 height 25
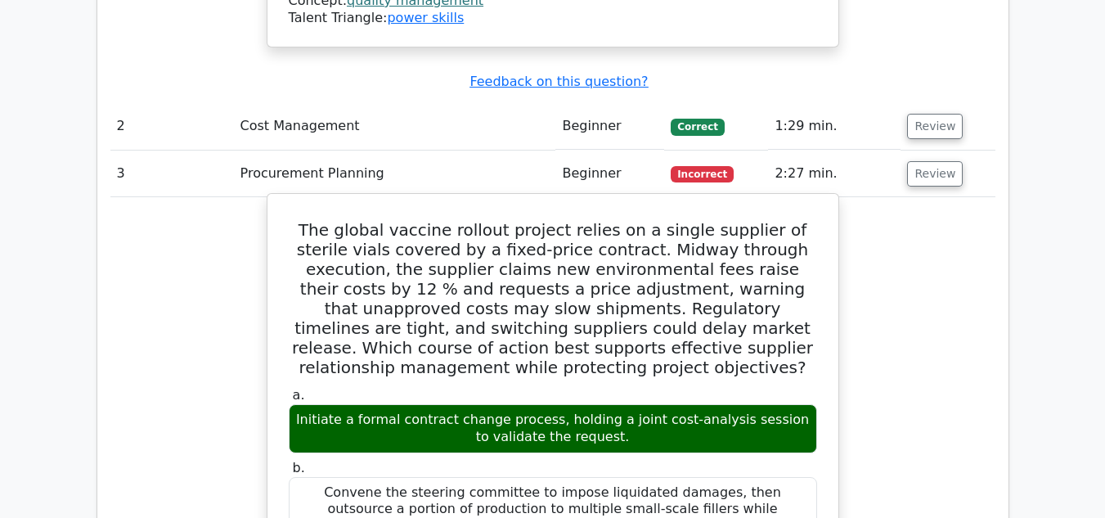
scroll to position [2419, 0]
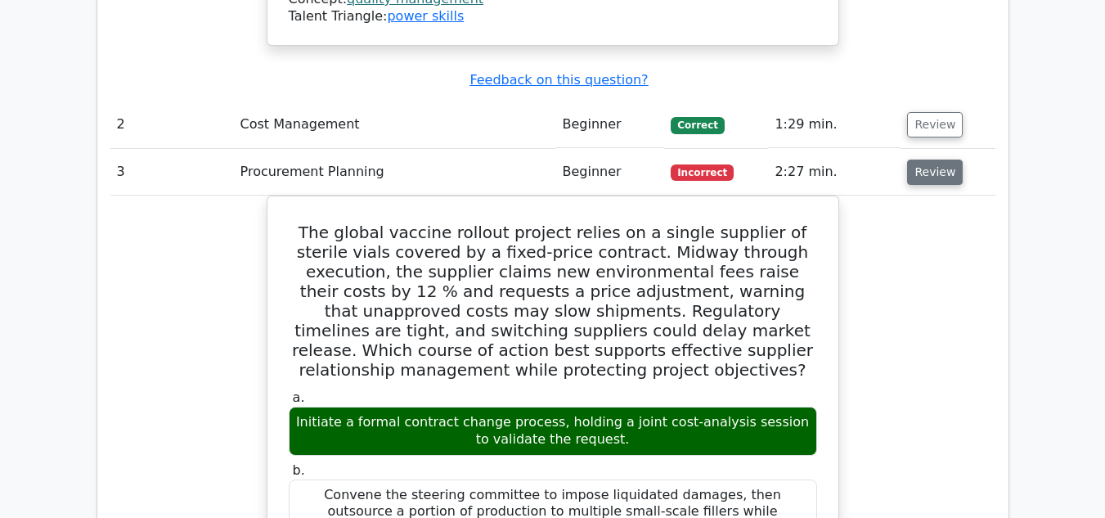
click at [934, 159] on button "Review" at bounding box center [935, 171] width 56 height 25
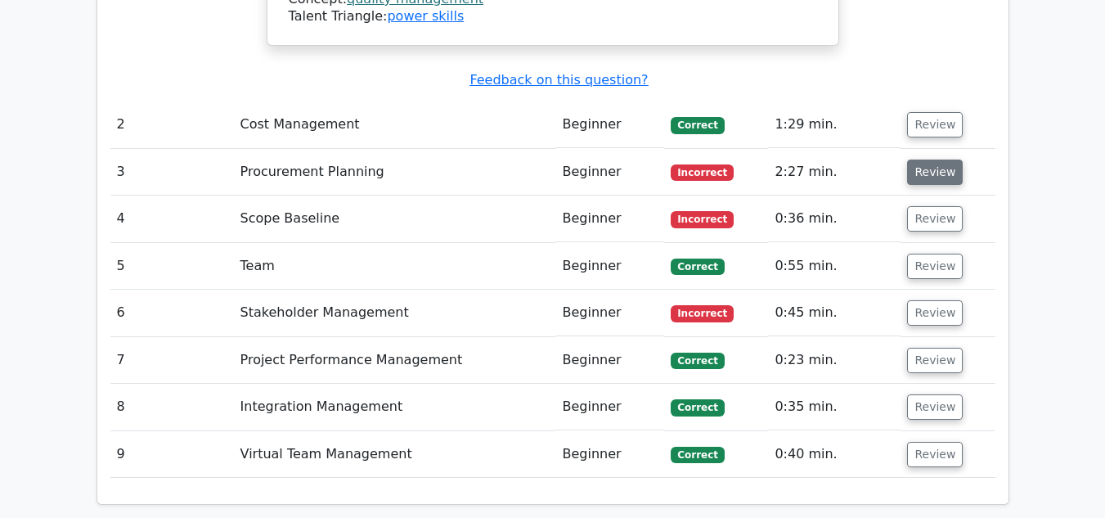
click at [934, 159] on button "Review" at bounding box center [935, 171] width 56 height 25
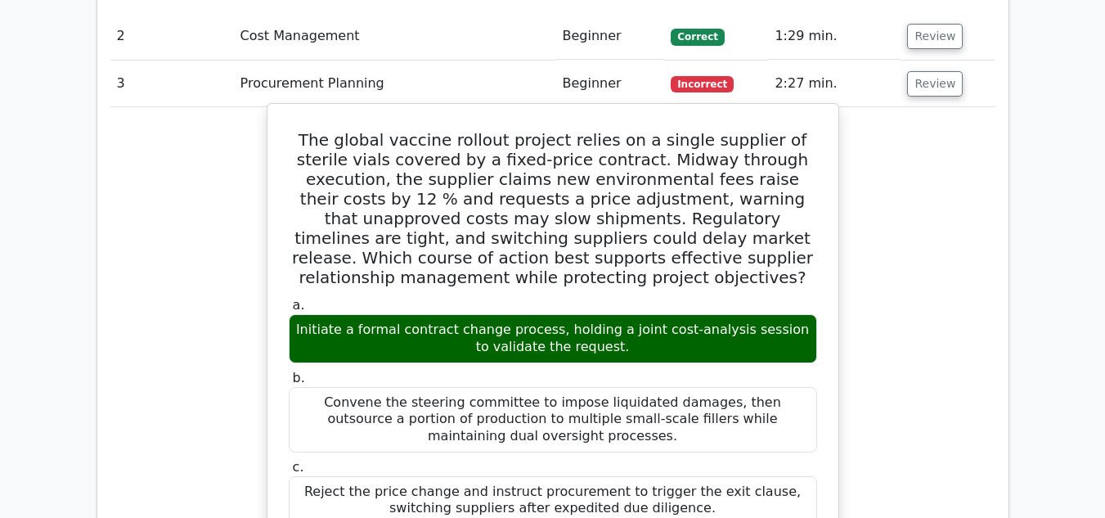
scroll to position [2506, 0]
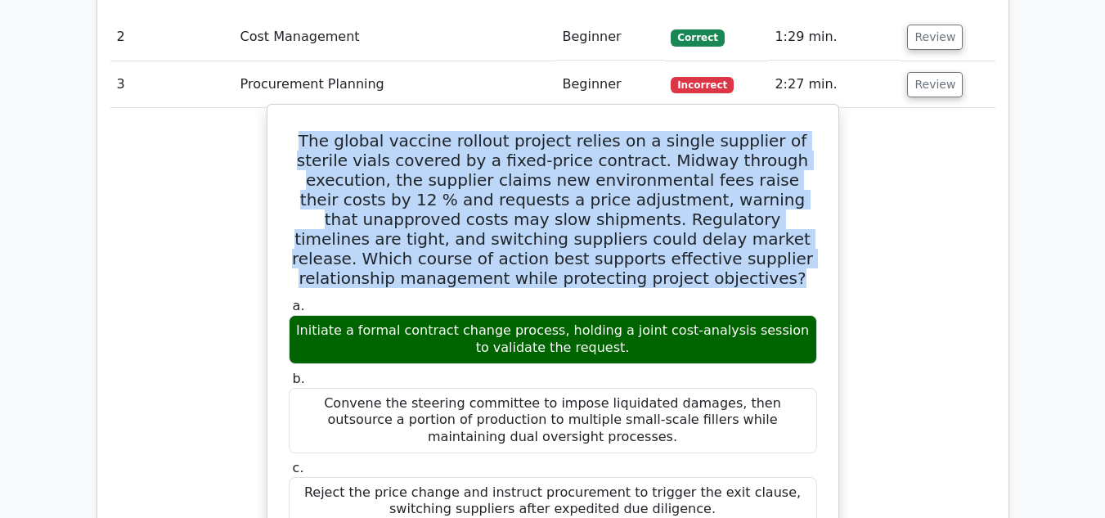
drag, startPoint x: 293, startPoint y: 24, endPoint x: 651, endPoint y: 169, distance: 386.6
click at [651, 169] on h5 "The global vaccine rollout project relies on a single supplier of sterile vials…" at bounding box center [553, 209] width 532 height 157
copy h5 "The global vaccine rollout project relies on a single supplier of sterile vials…"
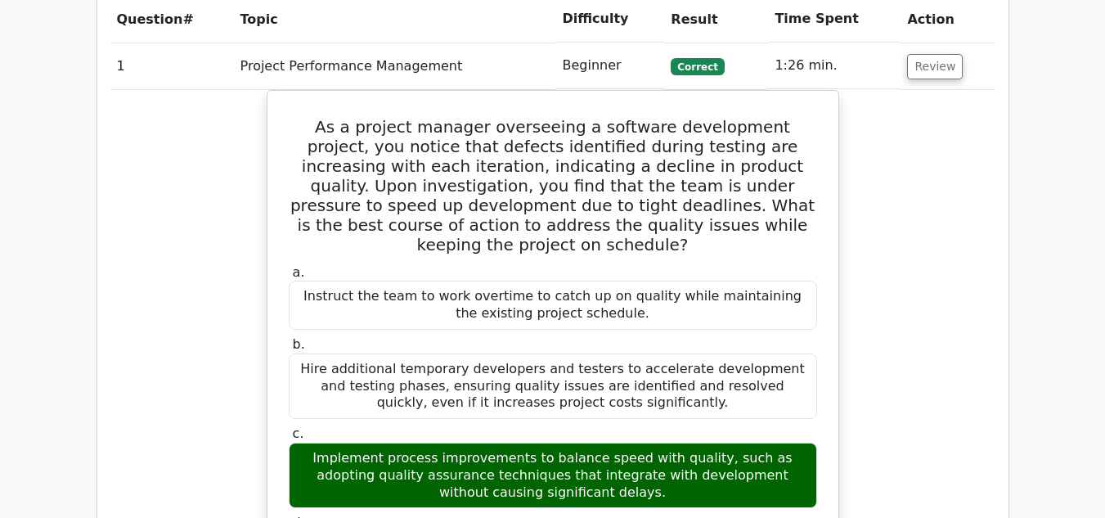
scroll to position [1463, 0]
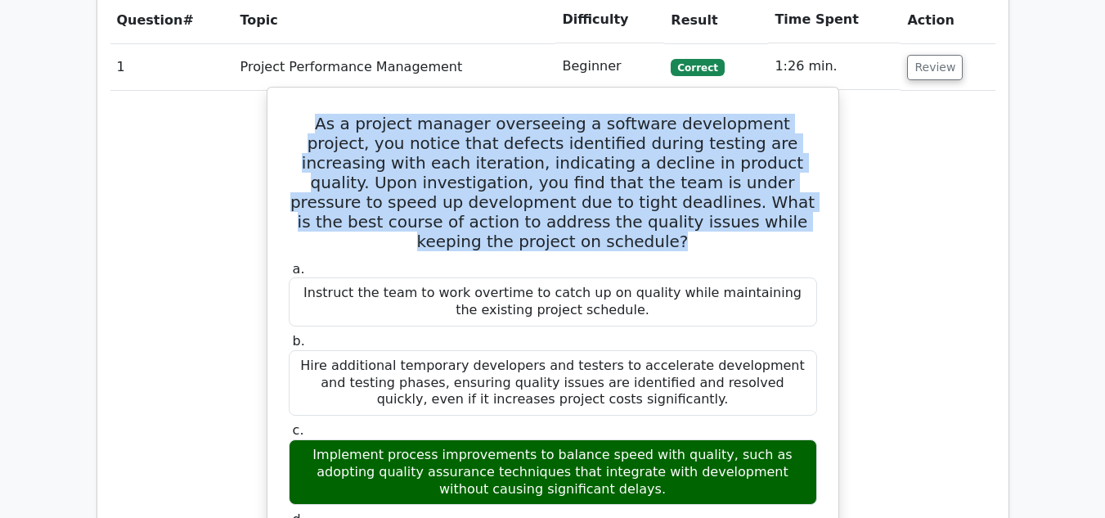
drag, startPoint x: 289, startPoint y: 41, endPoint x: 784, endPoint y: 149, distance: 506.4
click at [784, 149] on h5 "As a project manager overseeing a software development project, you notice that…" at bounding box center [553, 182] width 532 height 137
copy h5 "As a project manager overseeing a software development project, you notice that…"
drag, startPoint x: 303, startPoint y: 350, endPoint x: 614, endPoint y: 403, distance: 315.3
click at [614, 439] on div "Implement process improvements to balance speed with quality, such as adopting …" at bounding box center [553, 471] width 528 height 65
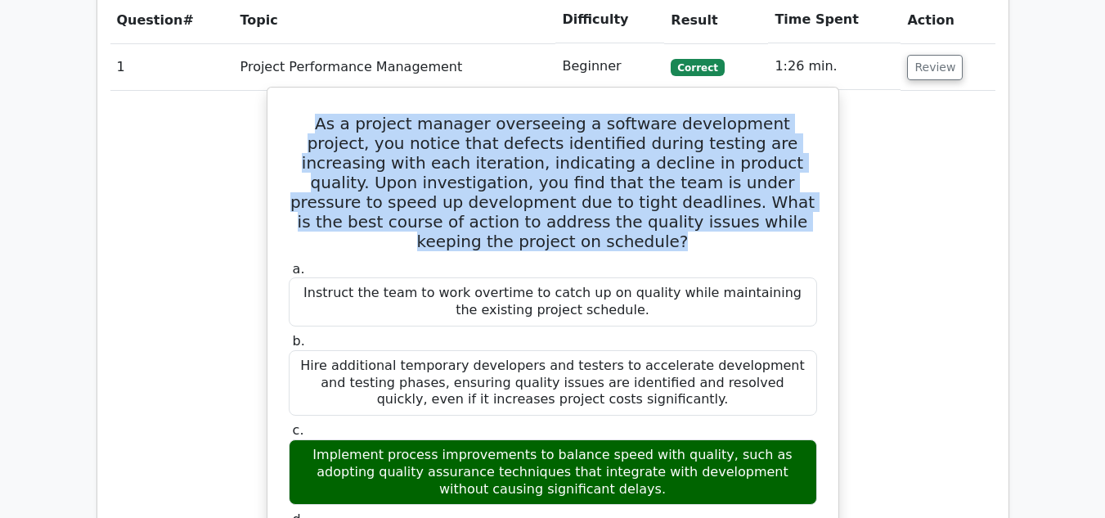
copy div "Implement process improvements to balance speed with quality, such as adopting …"
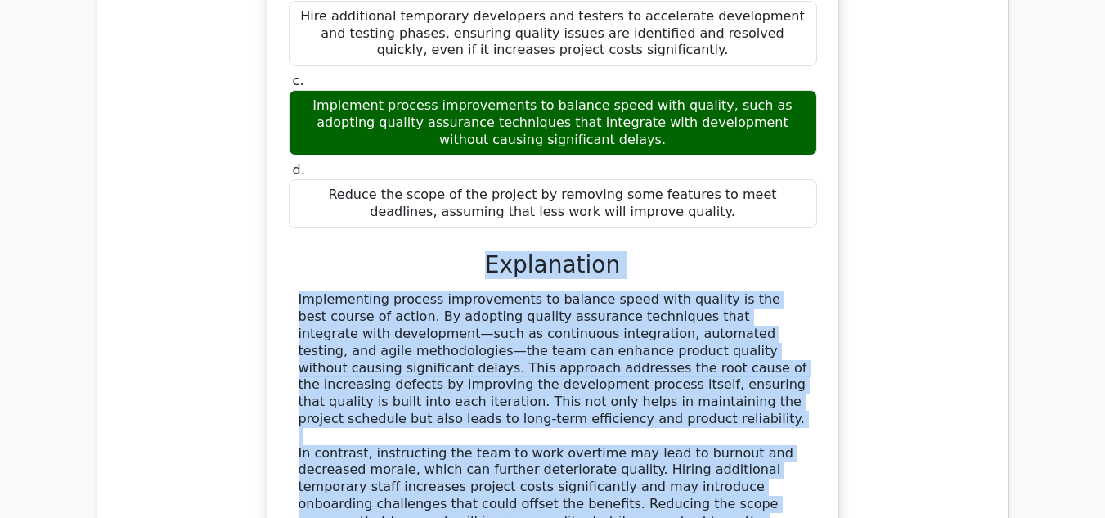
scroll to position [1814, 0]
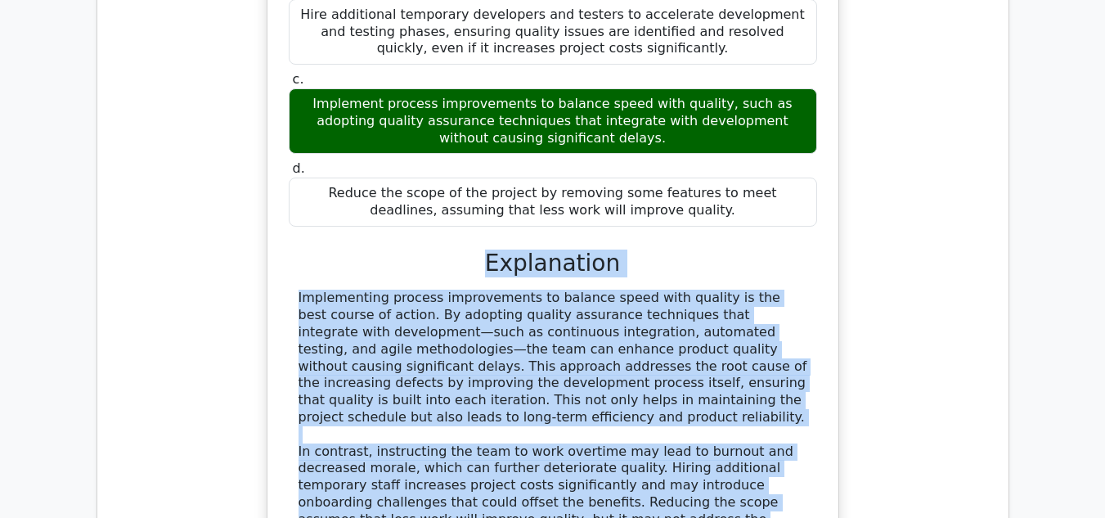
drag, startPoint x: 487, startPoint y: 338, endPoint x: 648, endPoint y: 445, distance: 192.8
click at [648, 445] on div "a. Instruct the team to work overtime to catch up on quality while maintaining …" at bounding box center [553, 267] width 532 height 720
copy div "Explanation Implementing process improvements to balance speed with quality is …"
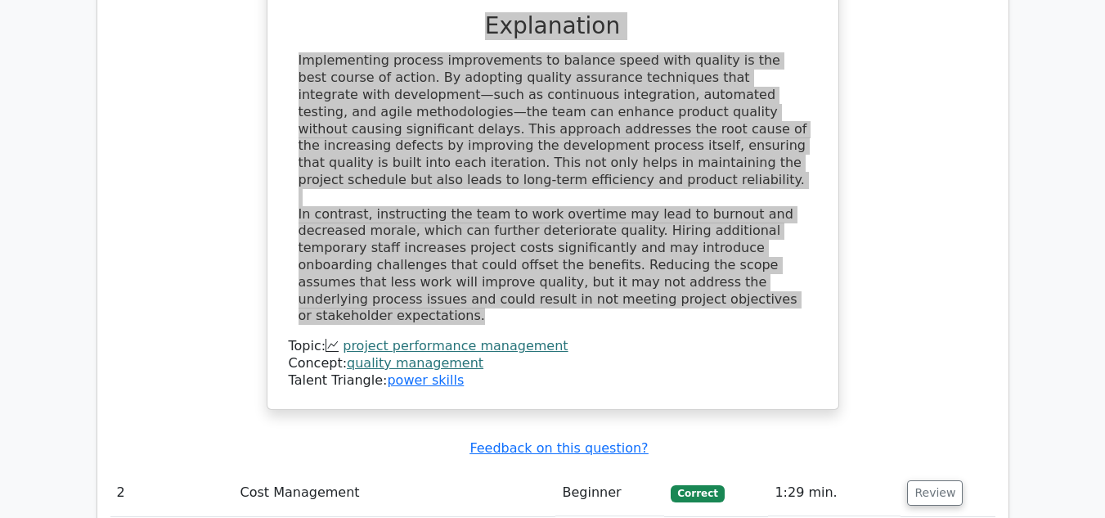
scroll to position [2052, 0]
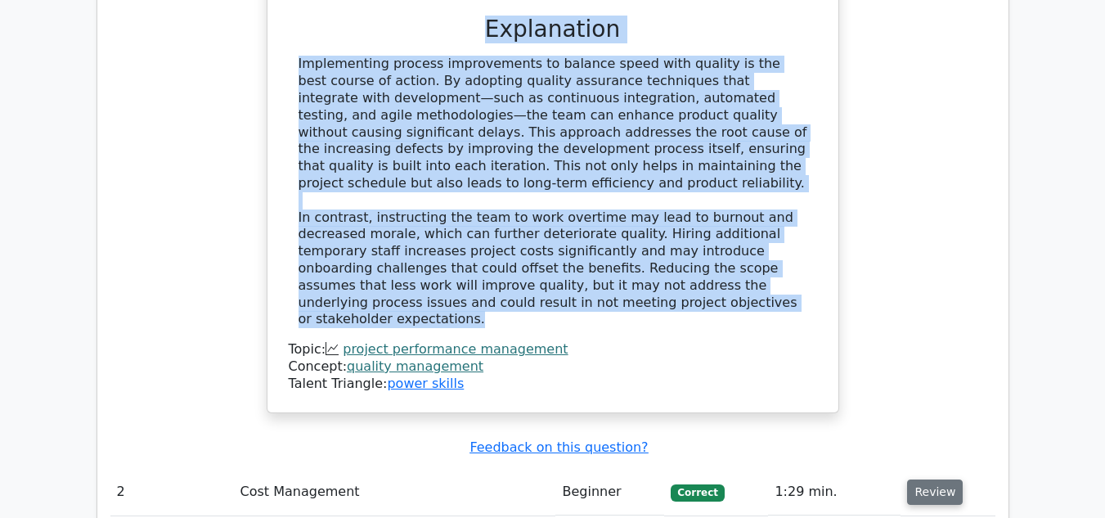
click at [918, 479] on button "Review" at bounding box center [935, 491] width 56 height 25
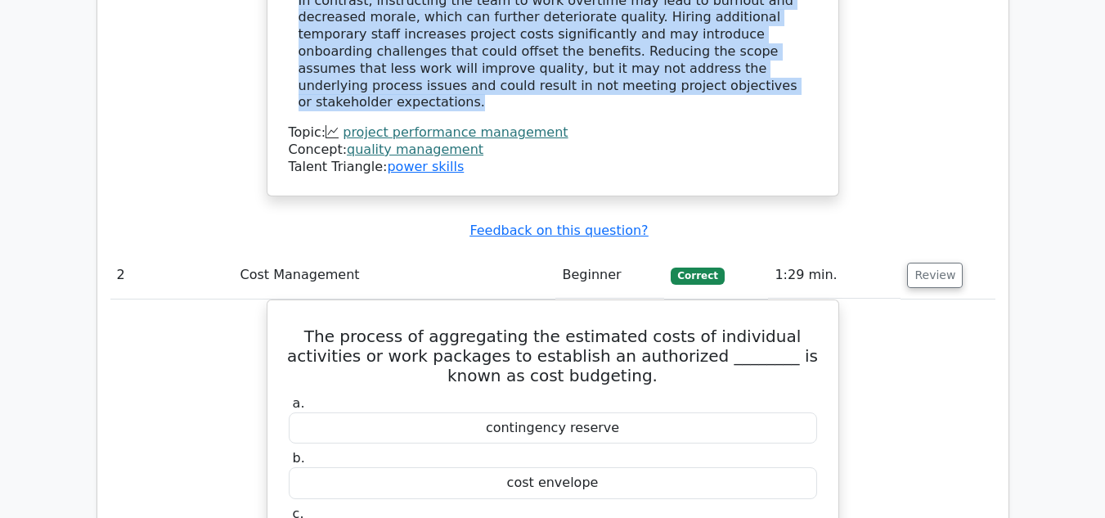
scroll to position [2269, 0]
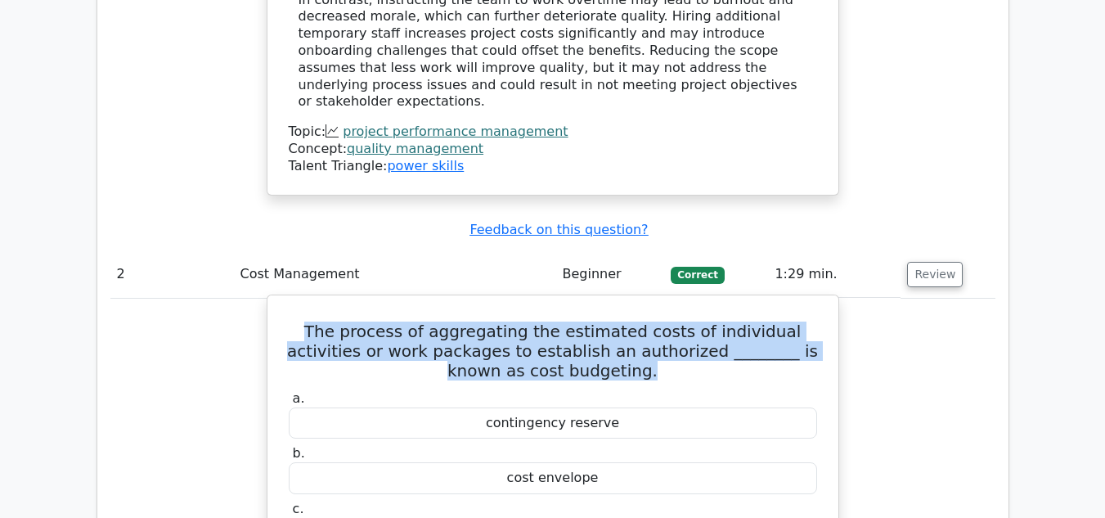
drag, startPoint x: 295, startPoint y: 216, endPoint x: 756, endPoint y: 252, distance: 462.6
click at [756, 321] on h5 "The process of aggregating the estimated costs of individual activities or work…" at bounding box center [553, 350] width 532 height 59
copy h5 "The process of aggregating the estimated costs of individual activities or work…"
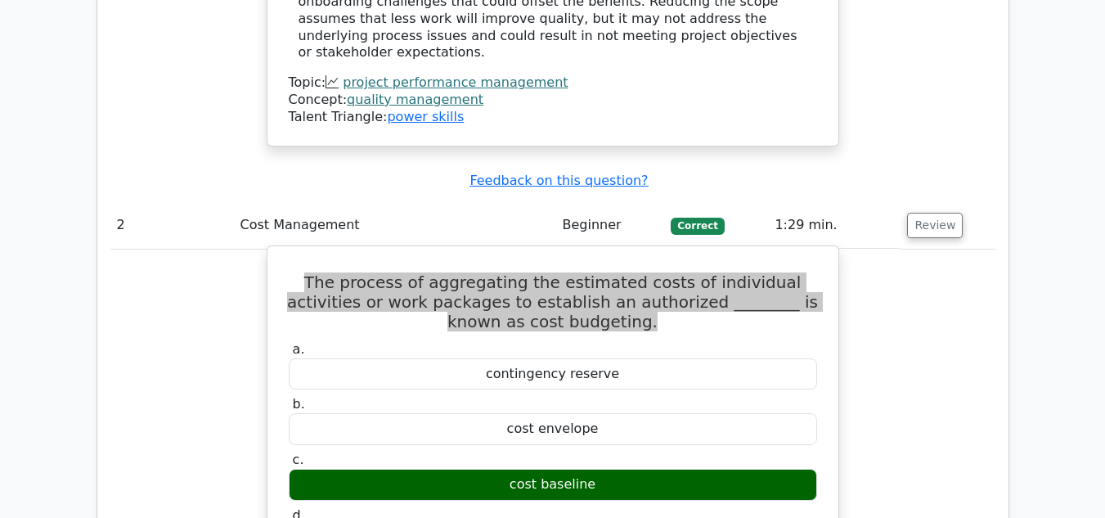
scroll to position [2322, 0]
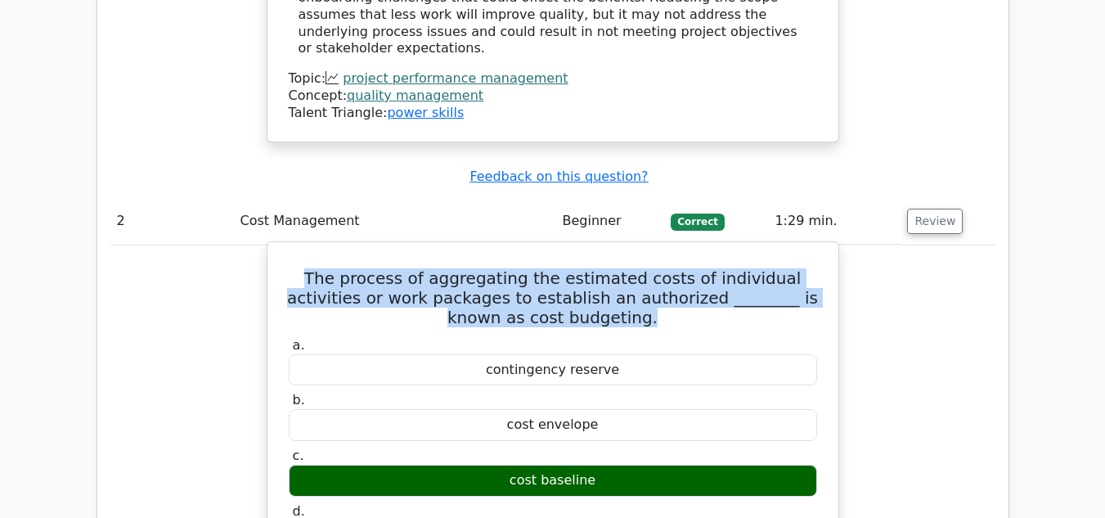
drag, startPoint x: 509, startPoint y: 366, endPoint x: 599, endPoint y: 370, distance: 90.0
click at [599, 464] on div "cost baseline" at bounding box center [553, 480] width 528 height 32
copy div "cost baseline"
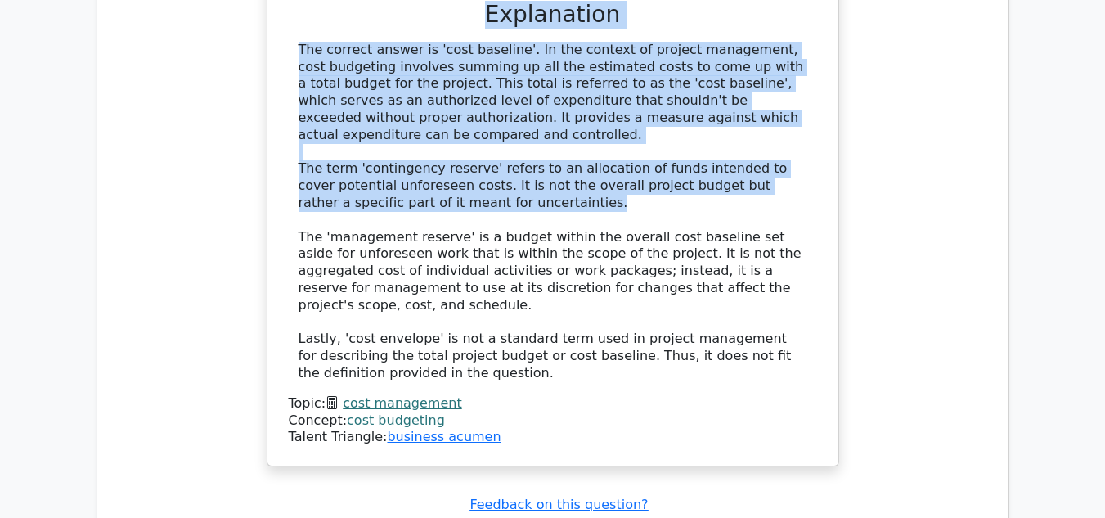
scroll to position [2884, 0]
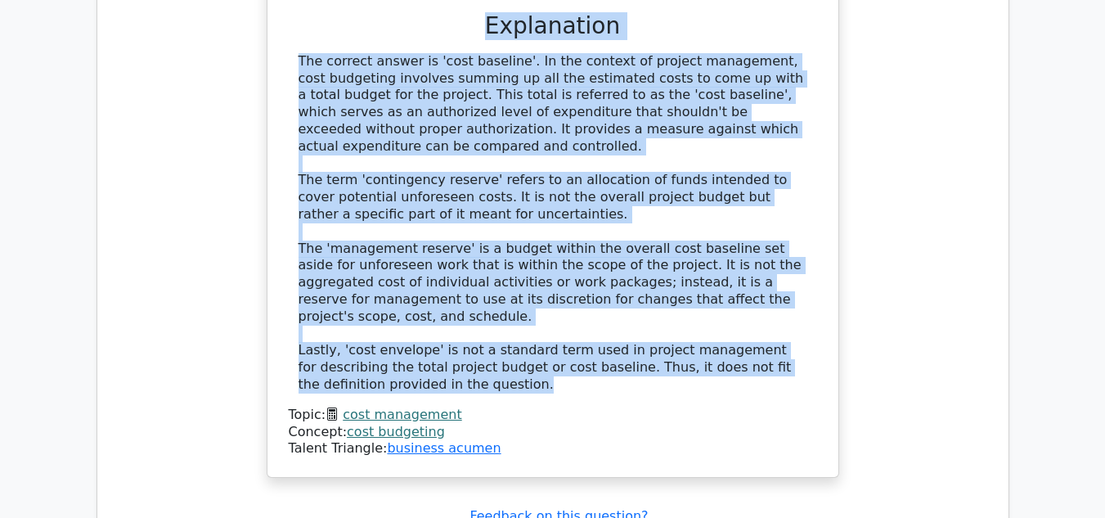
drag, startPoint x: 488, startPoint y: 330, endPoint x: 599, endPoint y: 245, distance: 139.9
click at [599, 245] on div "a. contingency reserve b. cost envelope c. d." at bounding box center [553, 114] width 532 height 685
copy div "Explanation The correct answer is 'cost baseline'. In the context of project ma…"
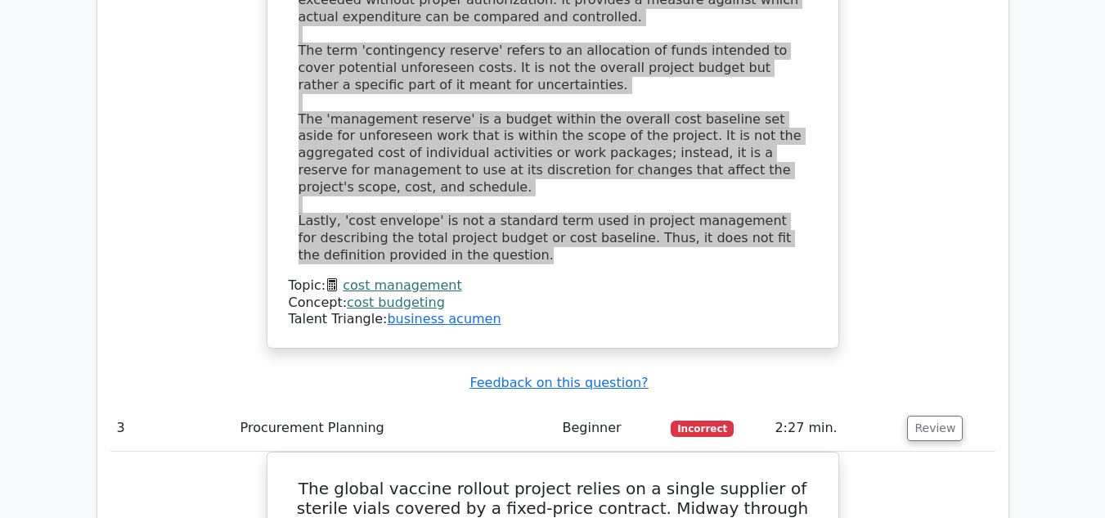
scroll to position [3018, 0]
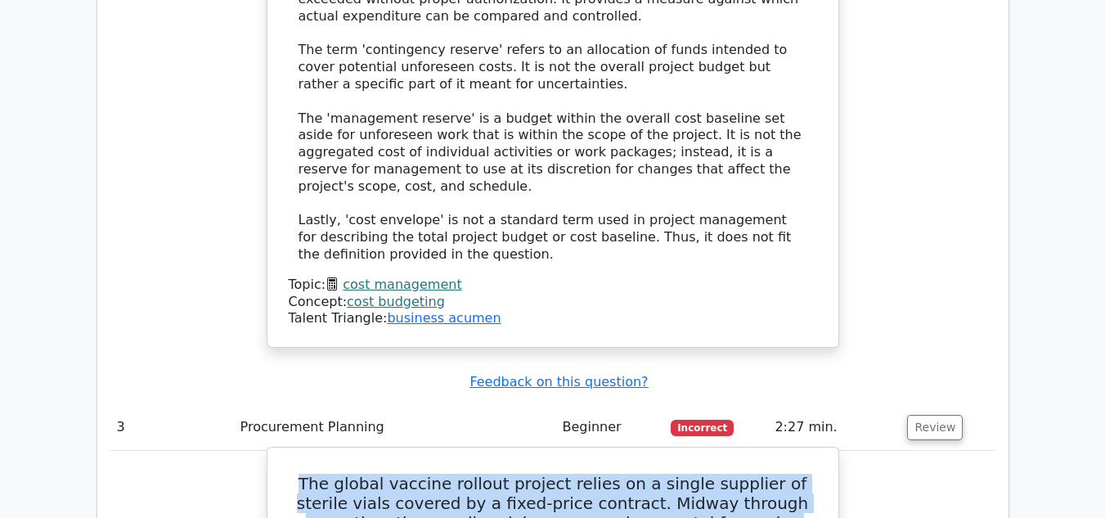
drag, startPoint x: 293, startPoint y: 349, endPoint x: 604, endPoint y: 498, distance: 344.6
copy h5 "The global vaccine rollout project relies on a single supplier of sterile vials…"
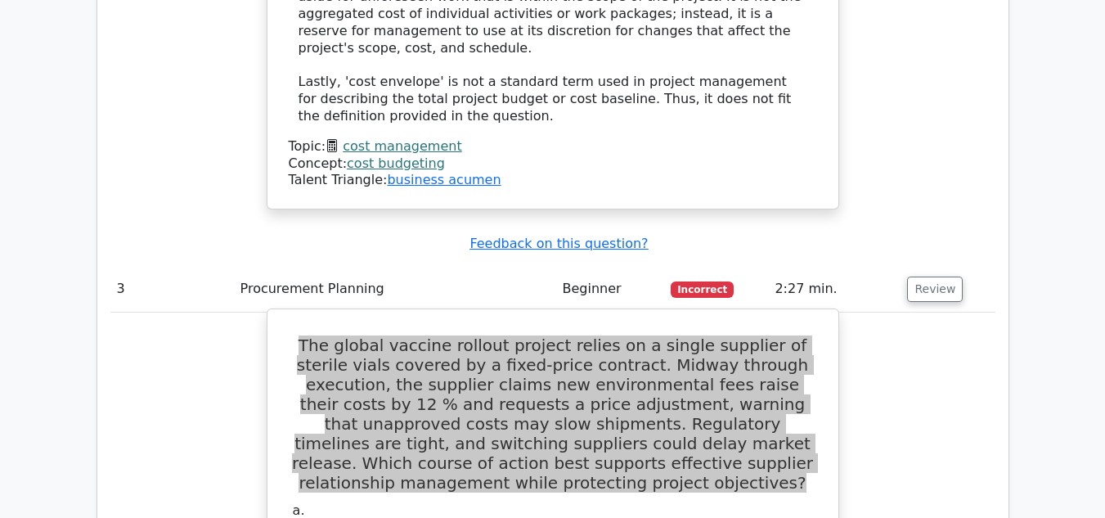
scroll to position [3173, 0]
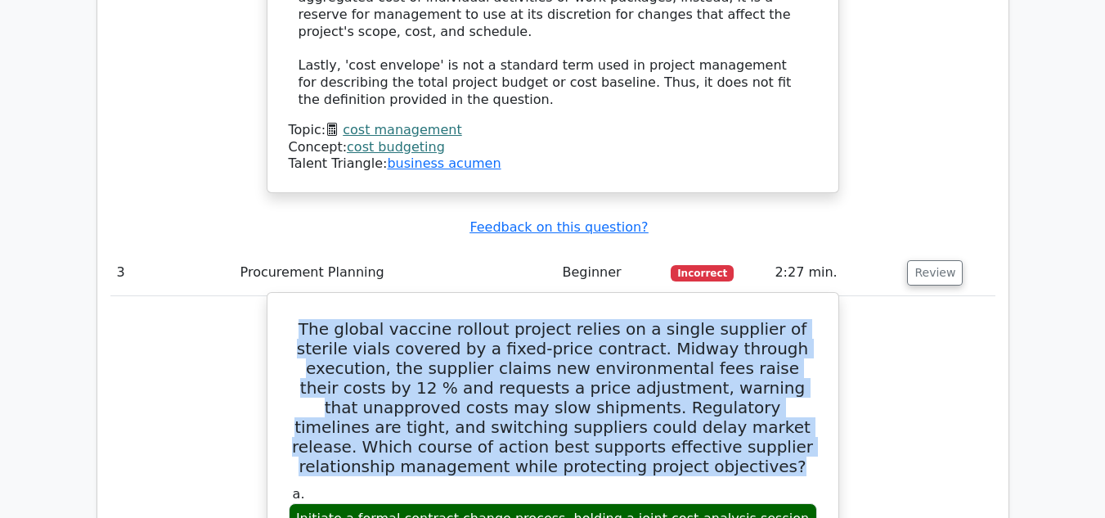
drag, startPoint x: 307, startPoint y: 386, endPoint x: 620, endPoint y: 402, distance: 312.8
click at [620, 503] on div "Initiate a formal contract change process, holding a joint cost-analysis sessio…" at bounding box center [553, 527] width 528 height 49
copy div "Initiate a formal contract change process, holding a joint cost-analysis sessio…"
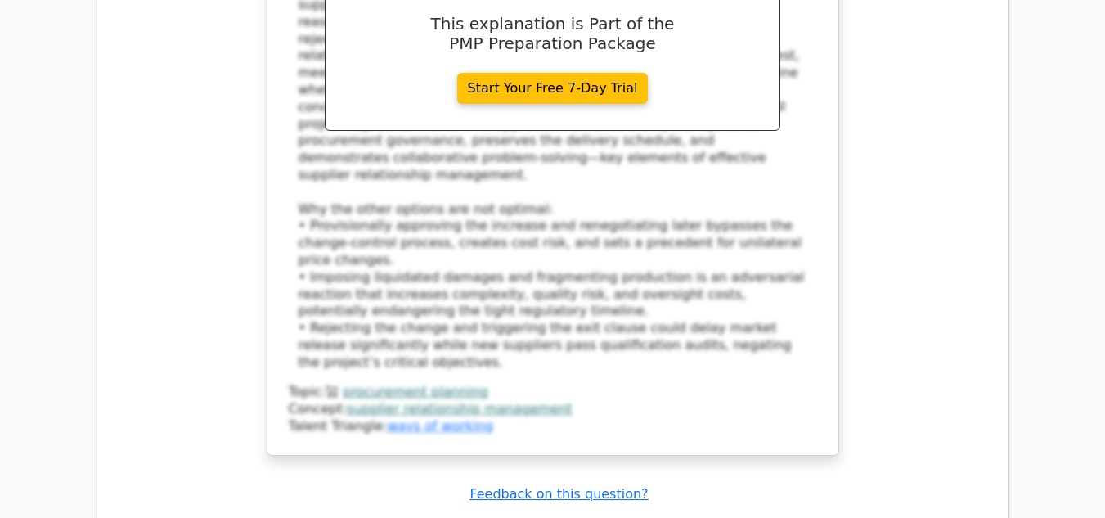
scroll to position [4076, 0]
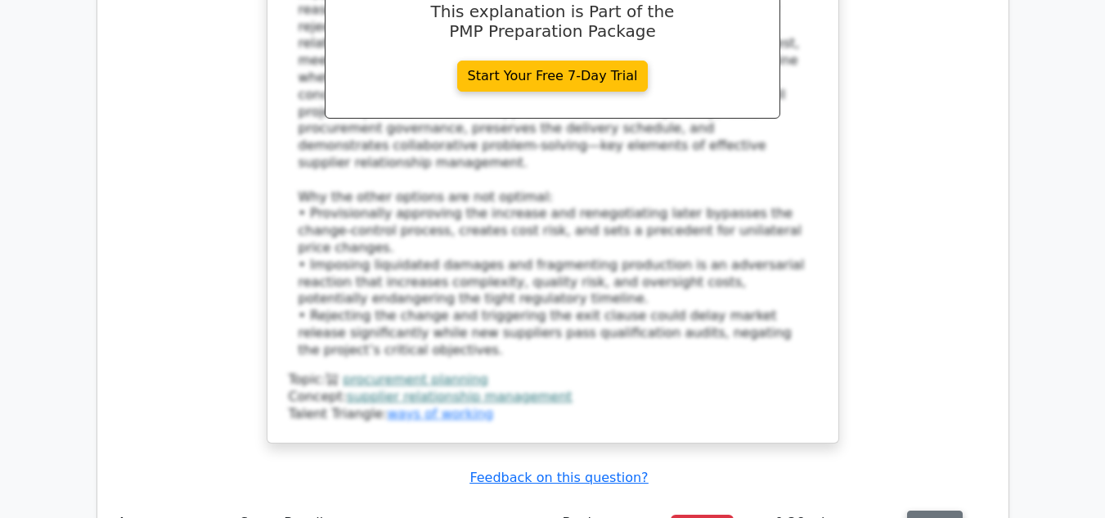
click at [931, 510] on button "Review" at bounding box center [935, 522] width 56 height 25
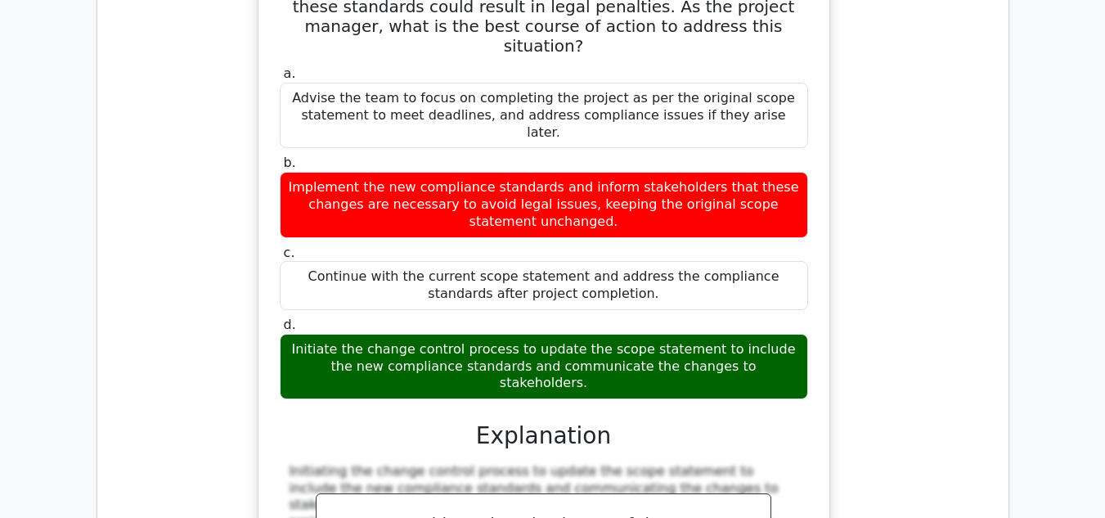
scroll to position [4712, 0]
